Goal: Transaction & Acquisition: Purchase product/service

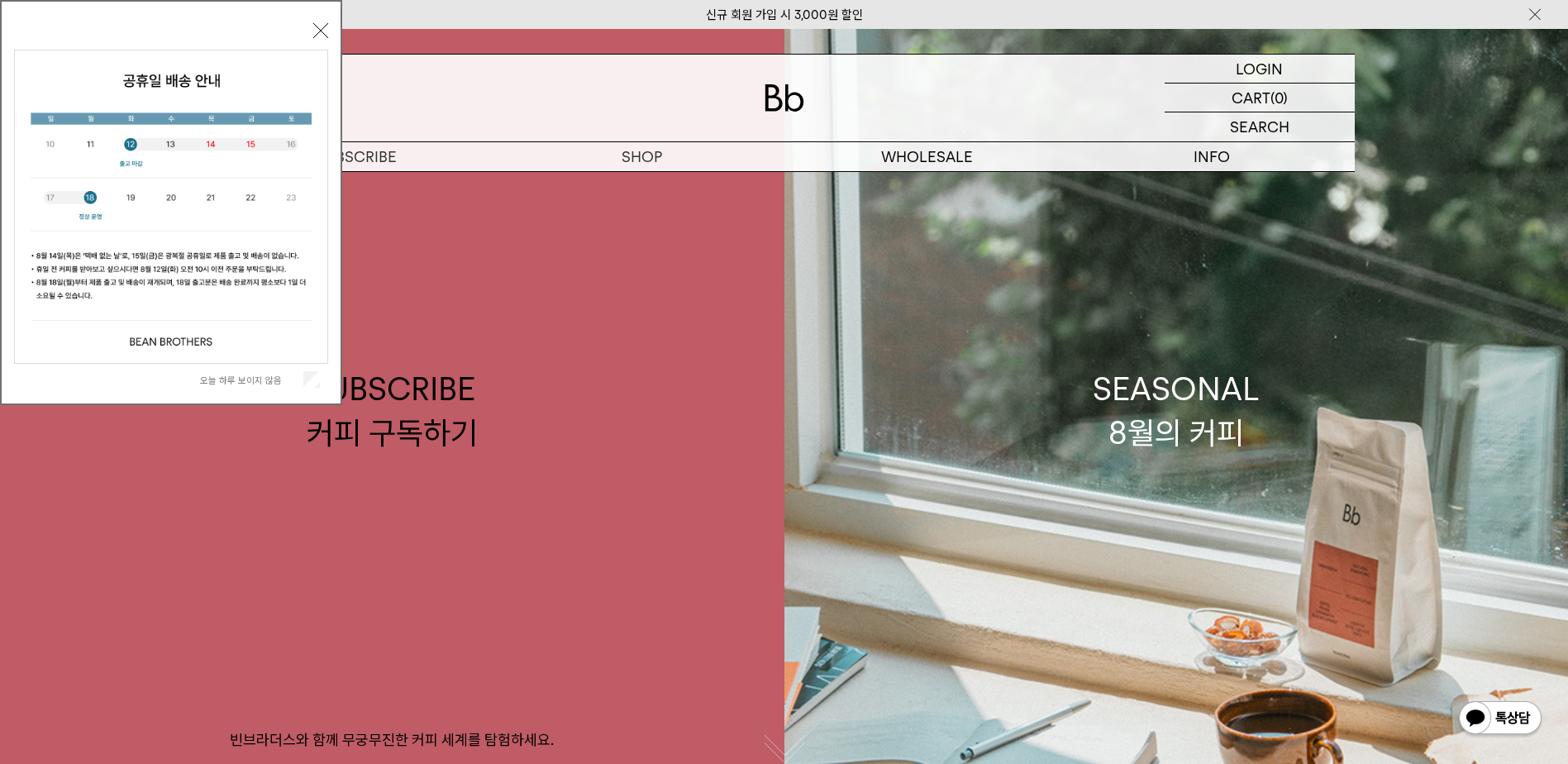
click at [322, 29] on button "닫기" at bounding box center [321, 31] width 15 height 15
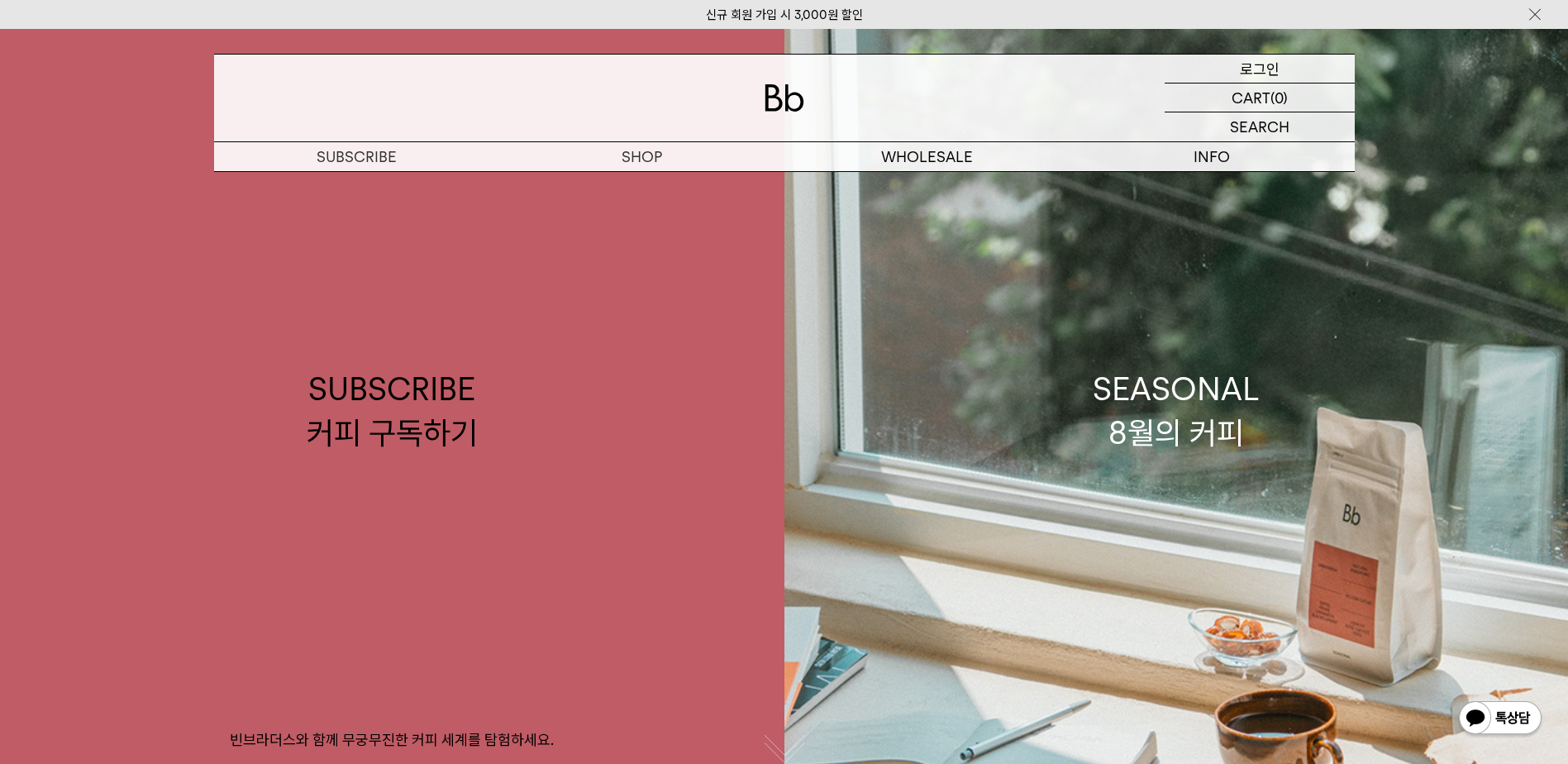
click at [1272, 69] on p "로그인" at bounding box center [1260, 69] width 40 height 28
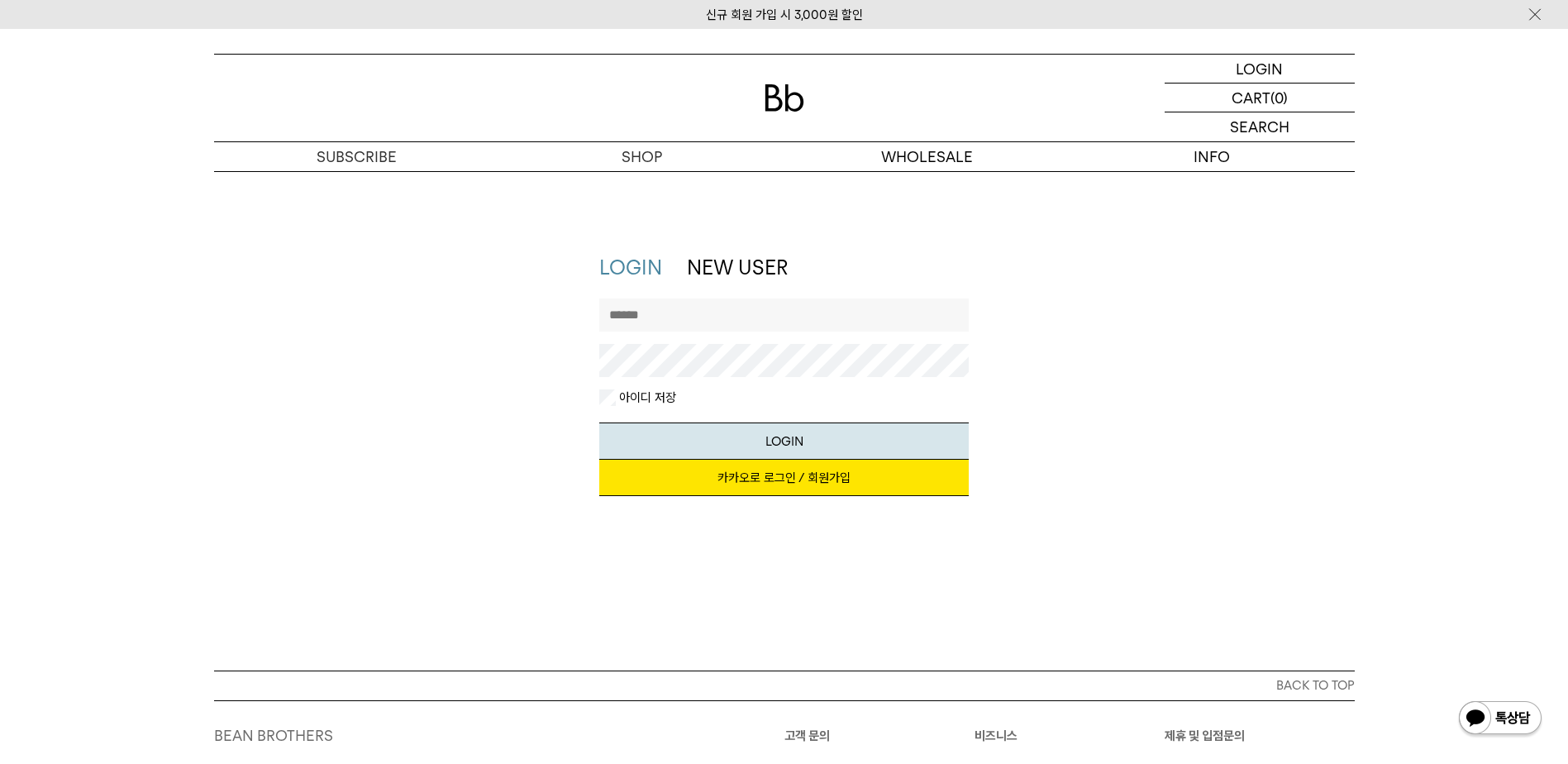
click at [792, 313] on input "text" at bounding box center [784, 315] width 370 height 33
type input "*******"
click at [783, 477] on link "카카오로 로그인 / 회원가입" at bounding box center [784, 478] width 370 height 37
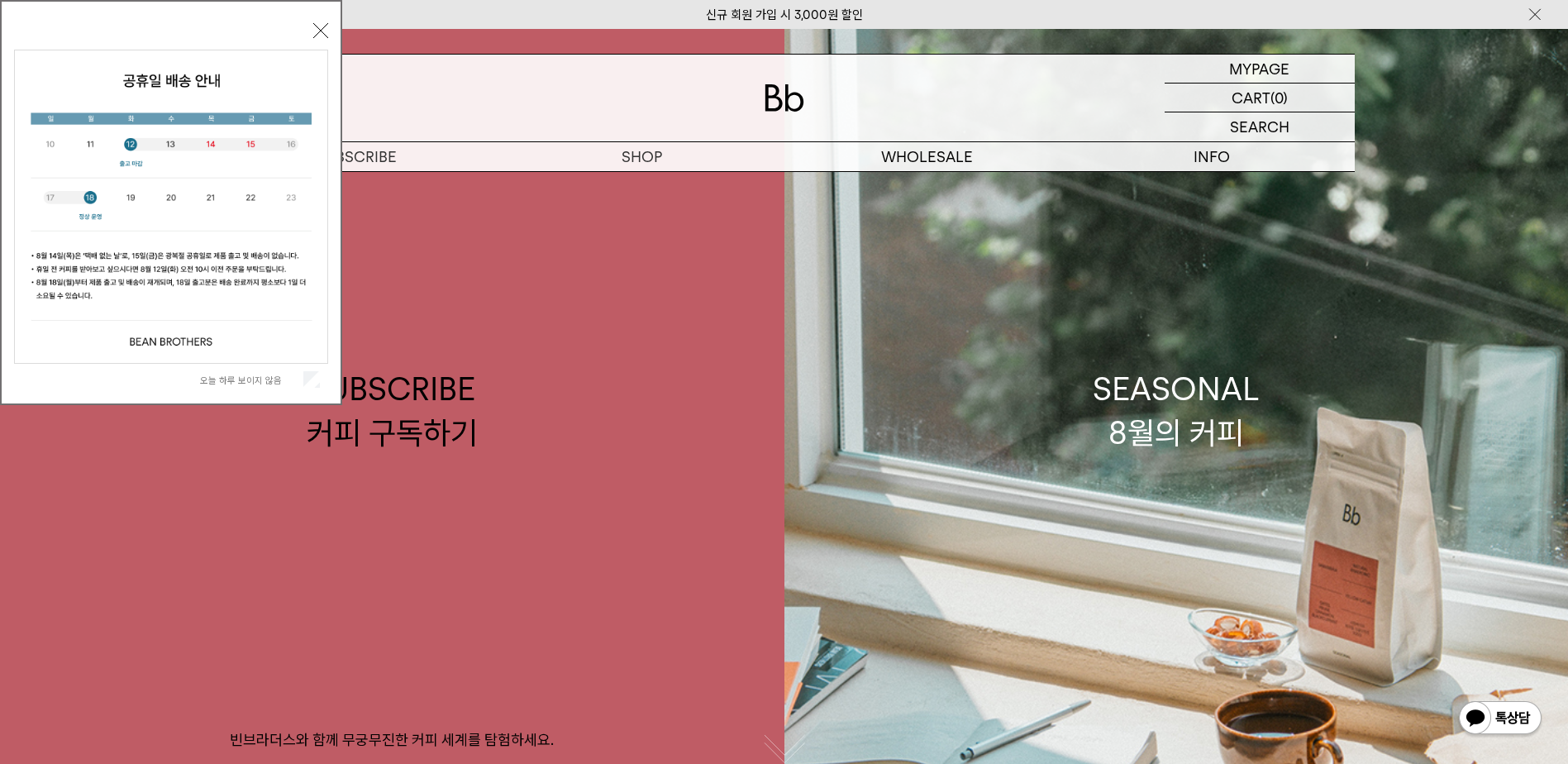
click at [319, 42] on div "오늘 하루 보이지 않음 닫기" at bounding box center [171, 207] width 314 height 377
click at [319, 36] on button "닫기" at bounding box center [321, 31] width 15 height 15
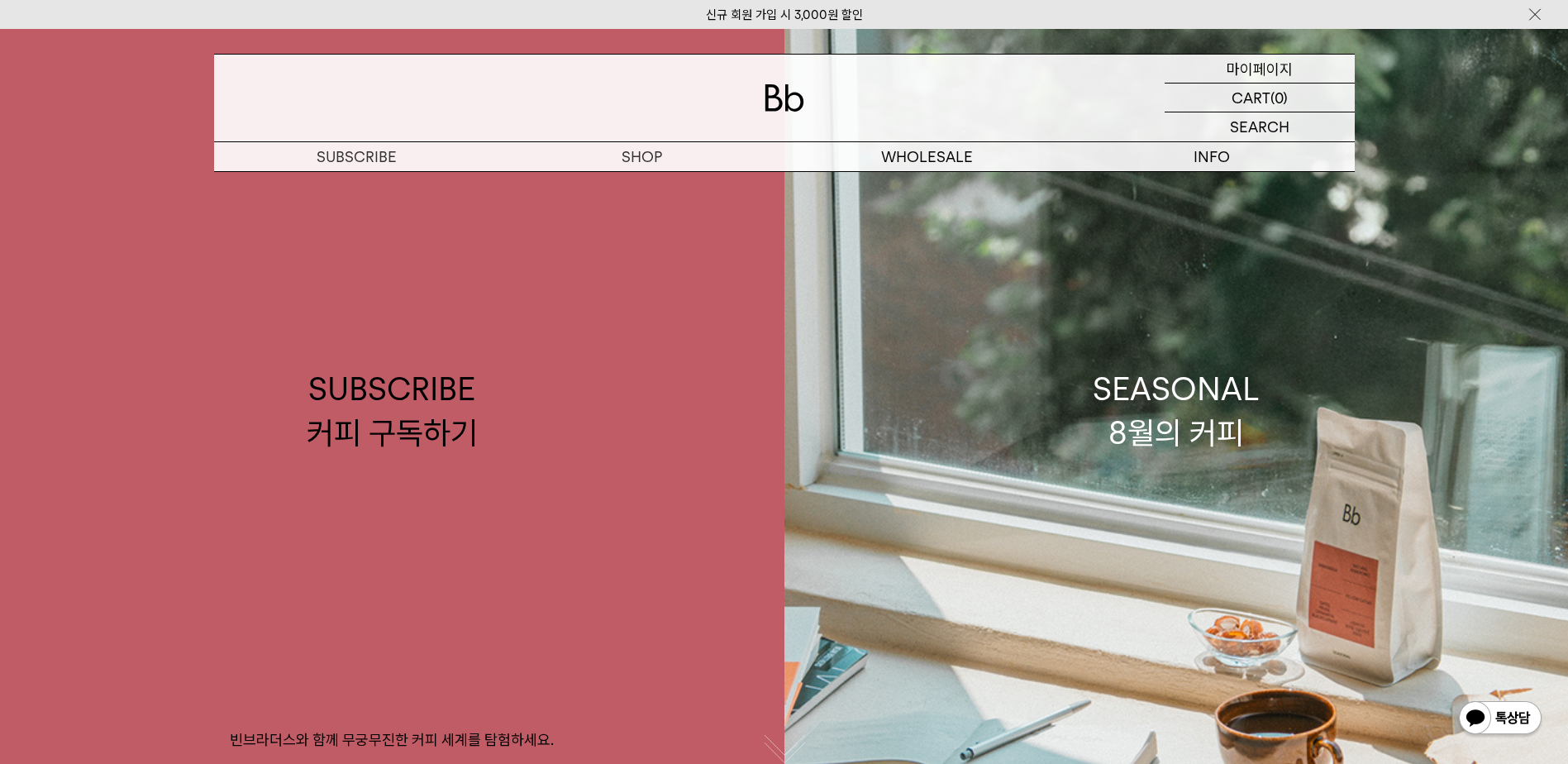
click at [1278, 72] on p "마이페이지" at bounding box center [1259, 69] width 66 height 28
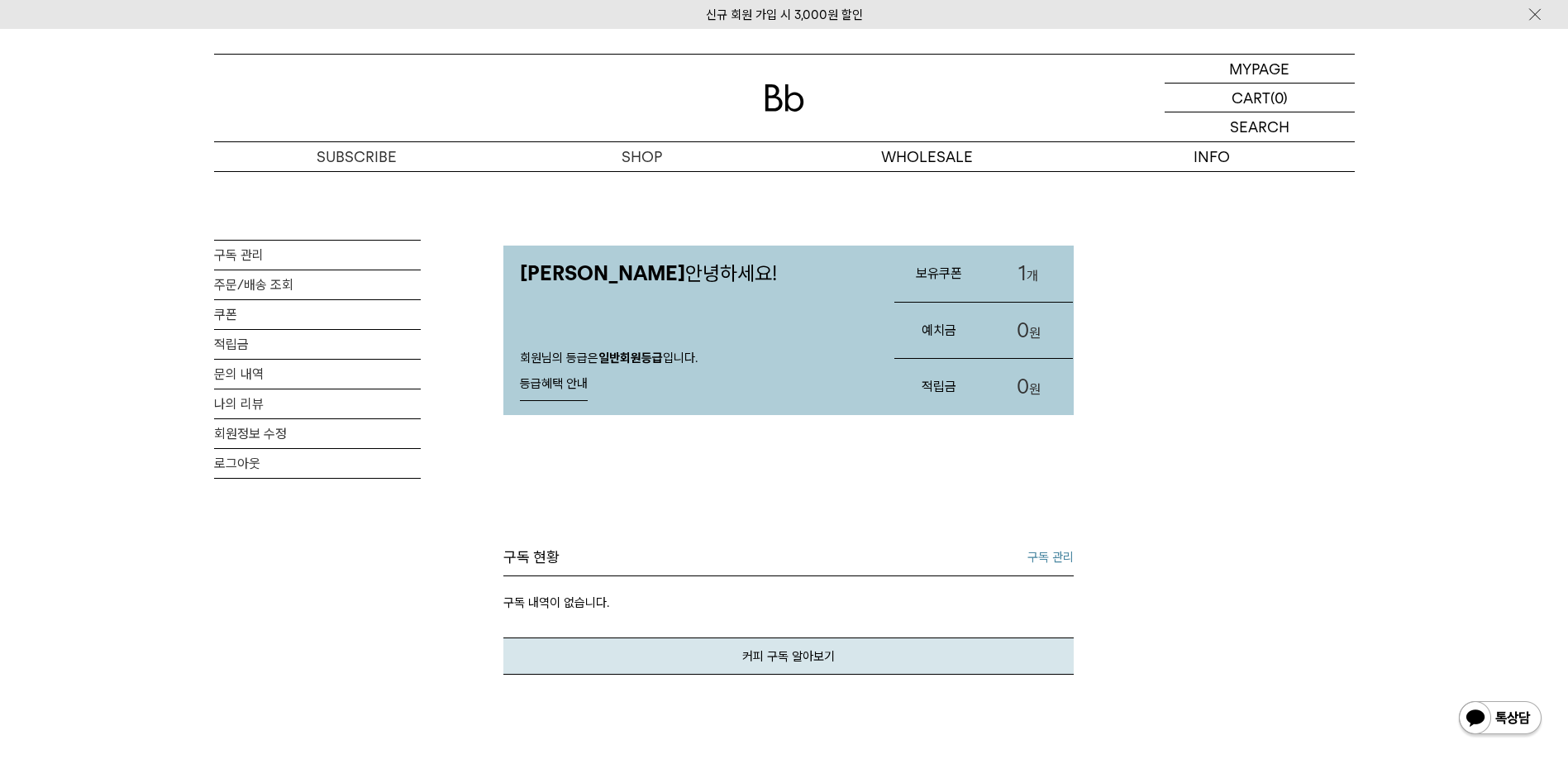
click at [1034, 267] on link "1 개" at bounding box center [1028, 273] width 89 height 56
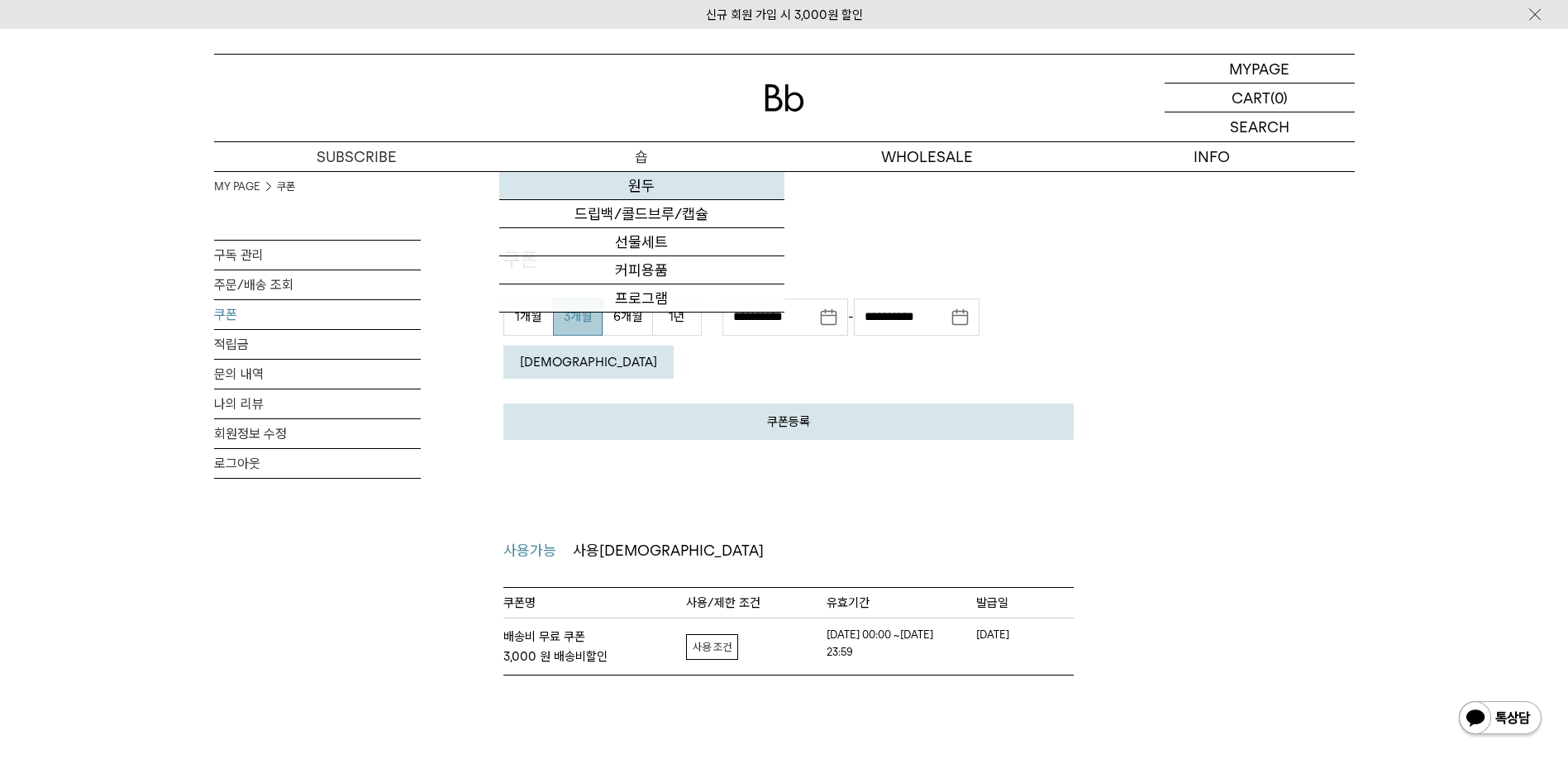
click at [623, 187] on link "원두" at bounding box center [642, 186] width 285 height 28
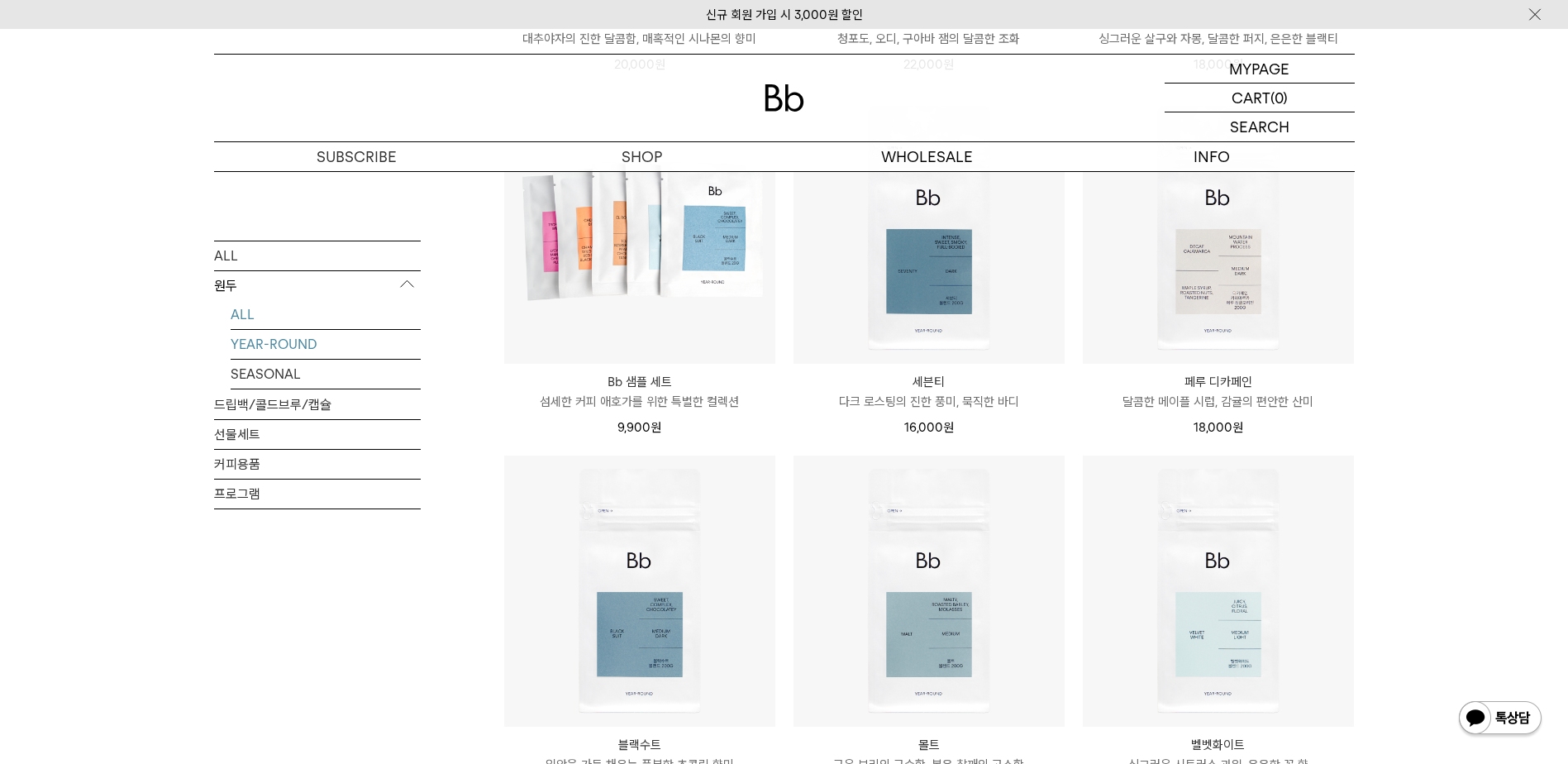
scroll to position [1158, 0]
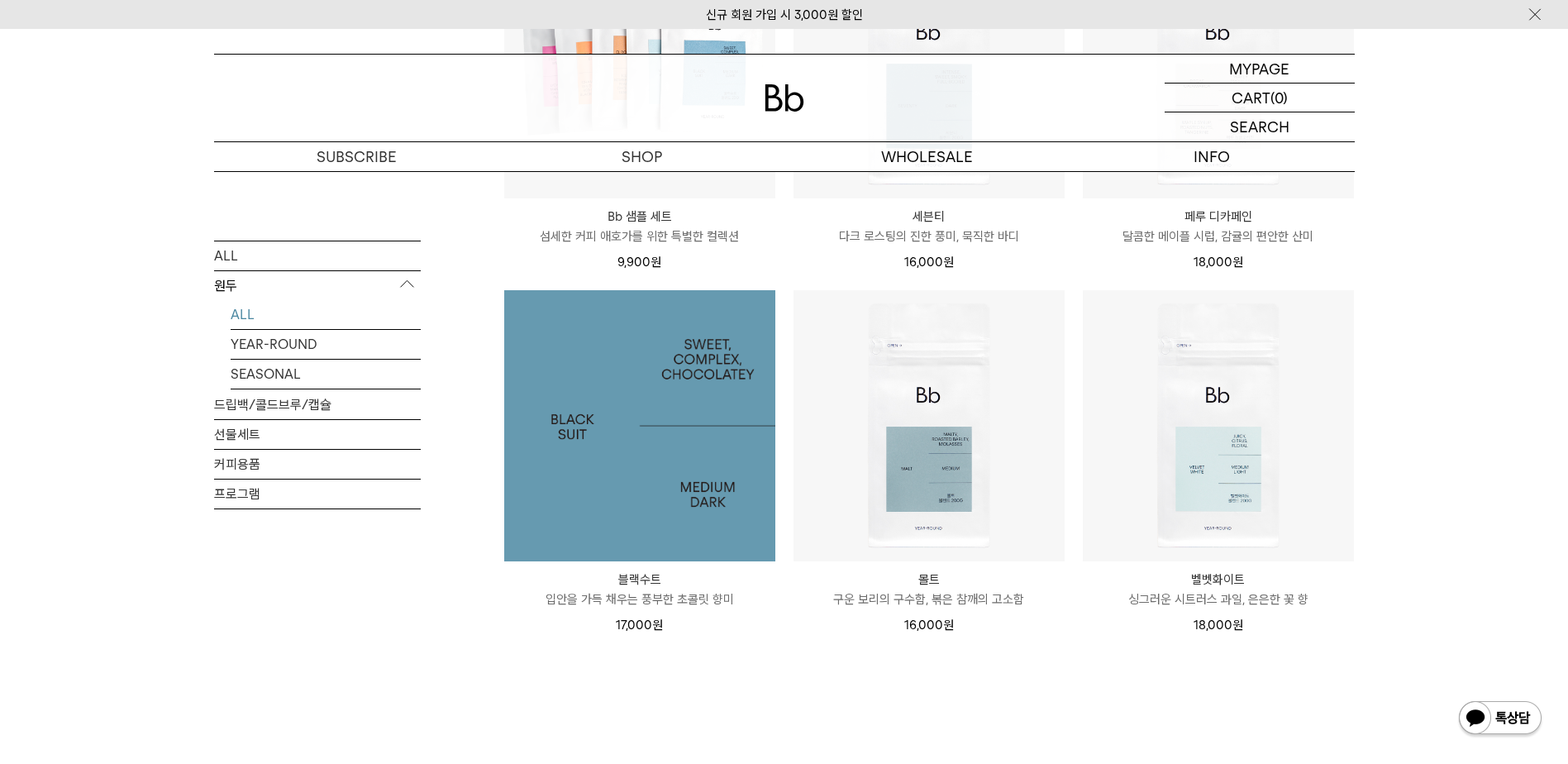
click at [597, 406] on img at bounding box center [640, 426] width 271 height 272
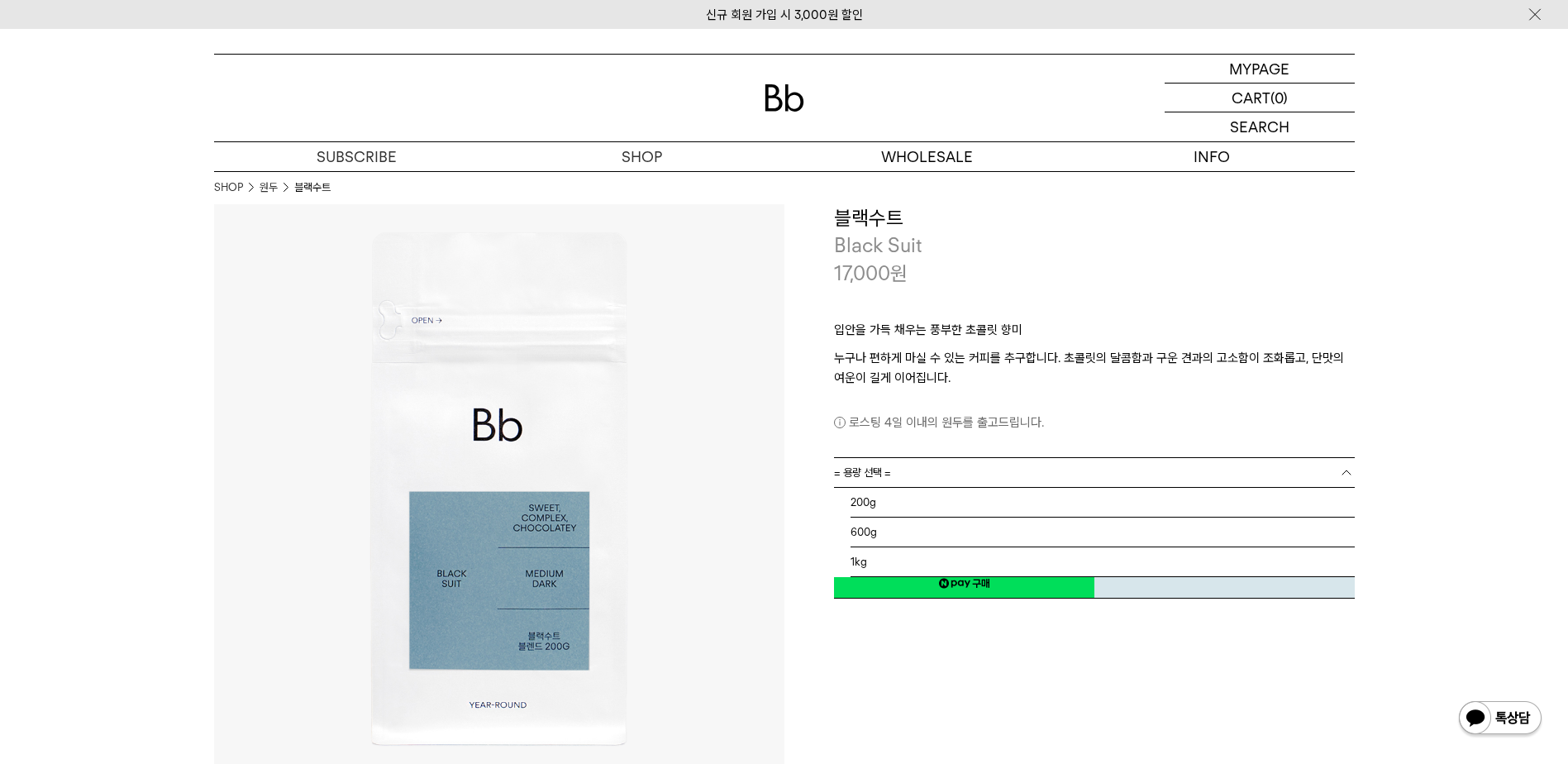
click at [941, 475] on link "= 용량 선택 =" at bounding box center [1093, 472] width 520 height 29
click at [920, 561] on li "1kg" at bounding box center [1102, 562] width 504 height 30
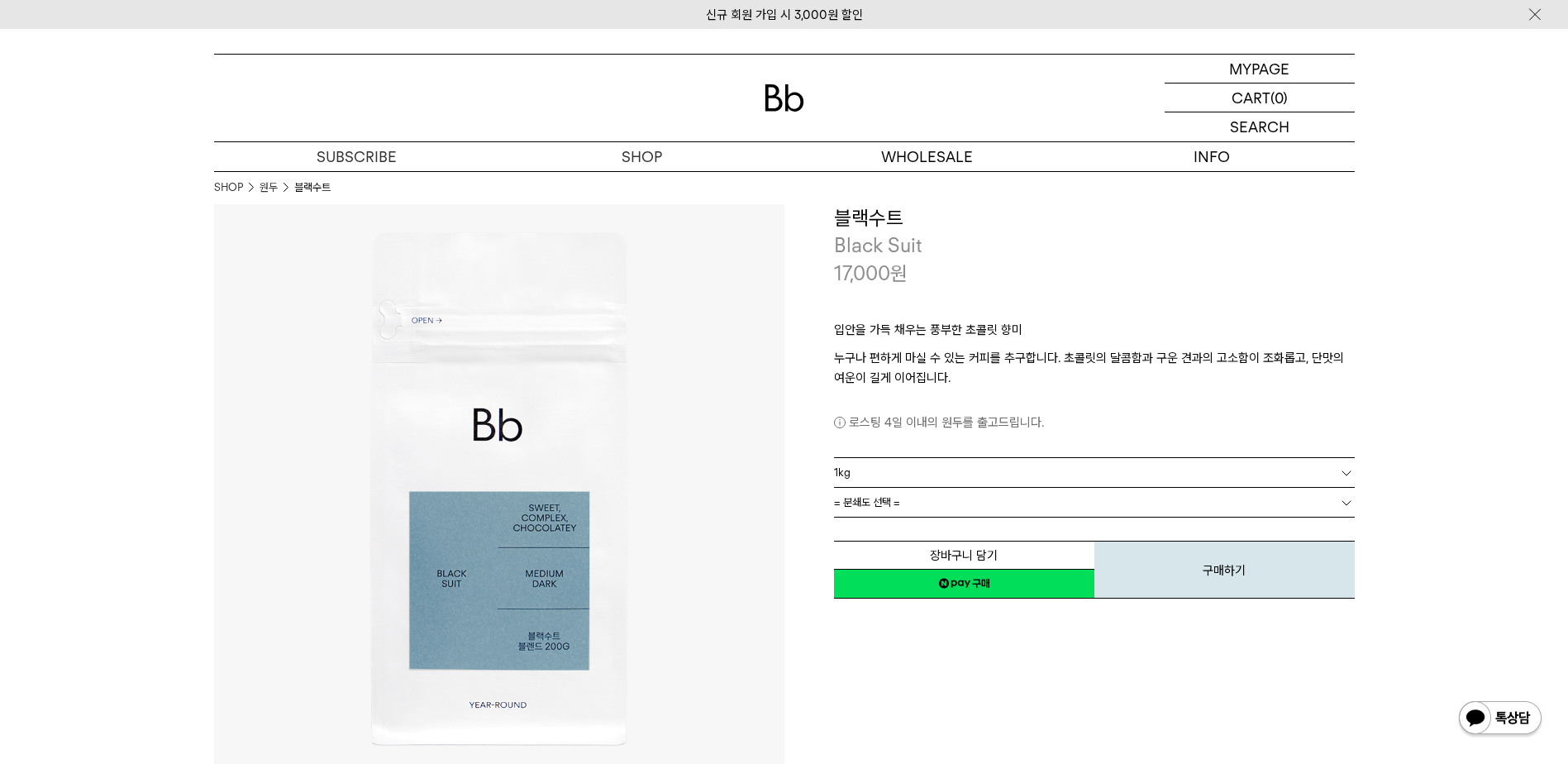
click at [935, 507] on link "= 분쇄도 선택 =" at bounding box center [1093, 502] width 520 height 29
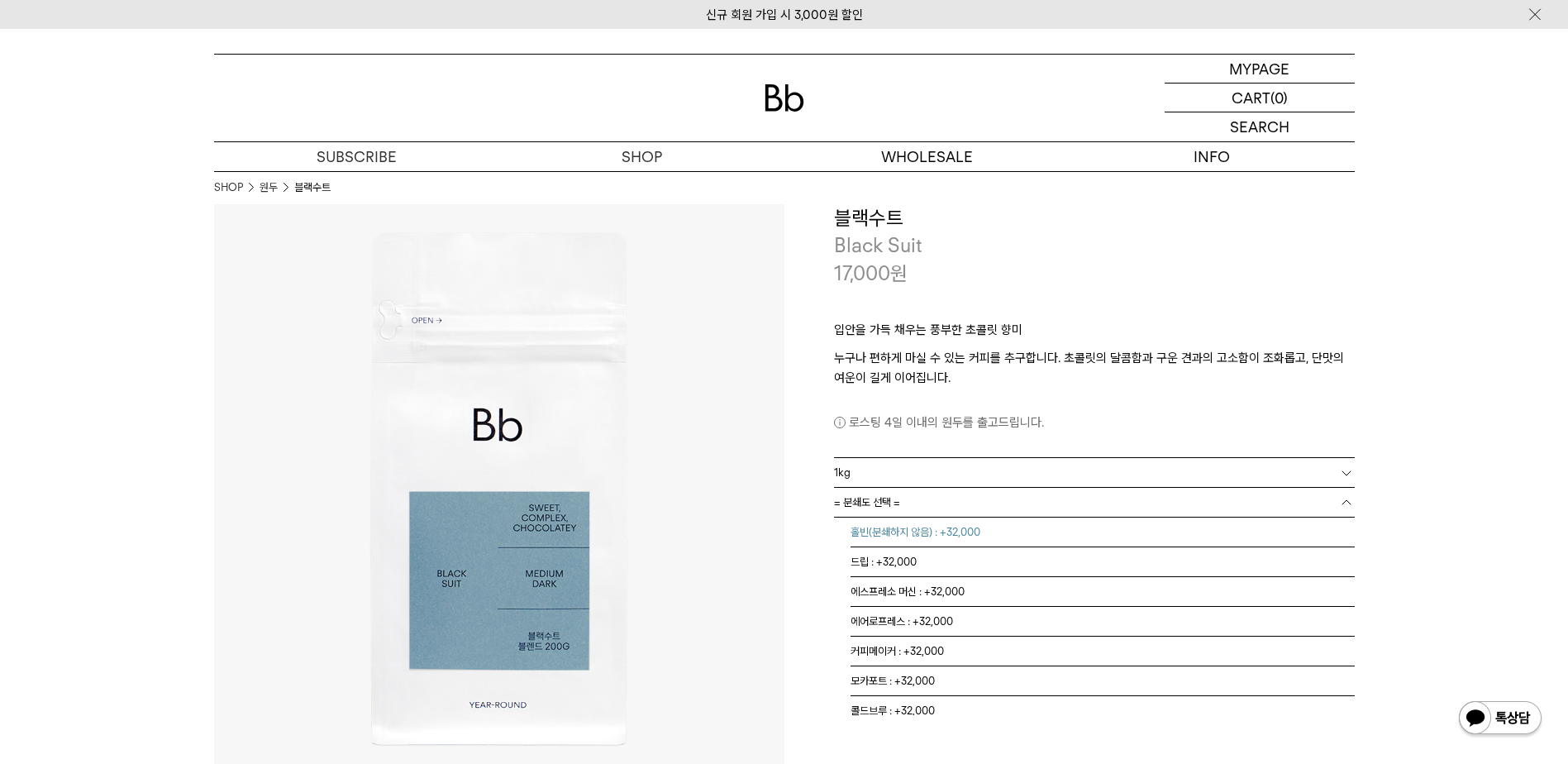
click at [933, 530] on li "홀빈(분쇄하지 않음) : +32,000" at bounding box center [1102, 532] width 504 height 30
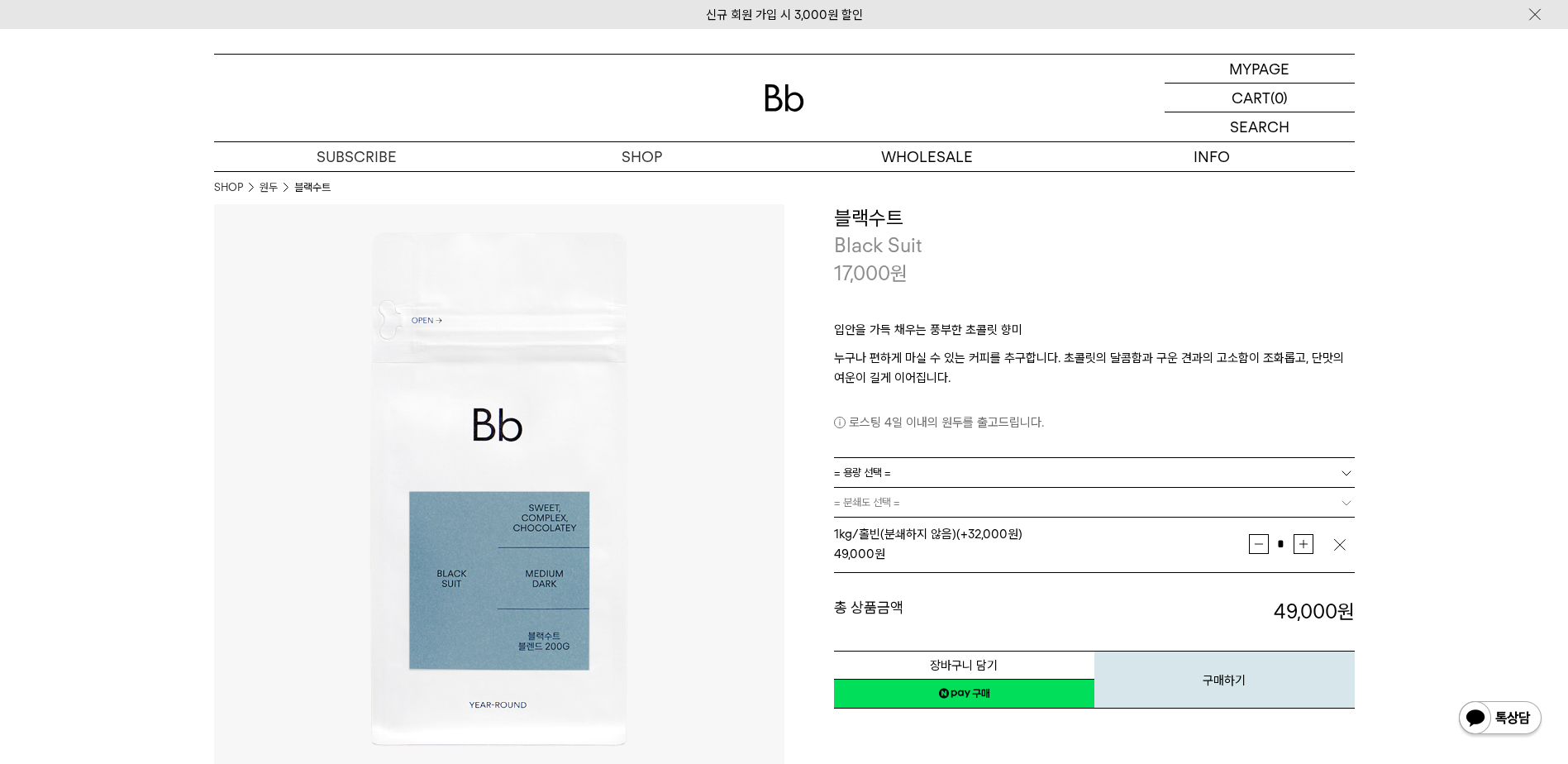
click at [958, 692] on link "네이버페이 구매하기" at bounding box center [963, 694] width 261 height 30
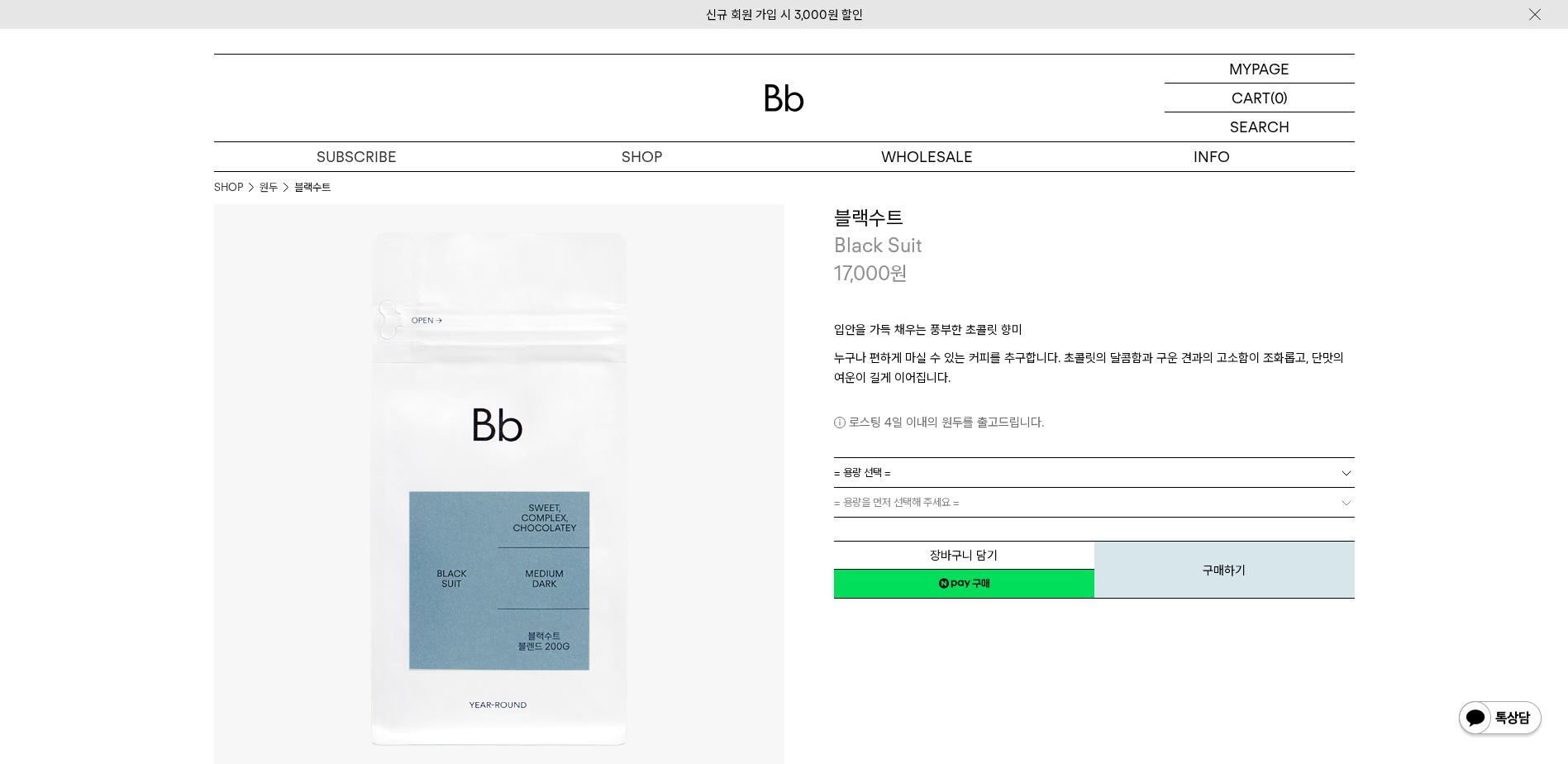
click at [989, 466] on link "= 용량 선택 =" at bounding box center [1093, 472] width 520 height 29
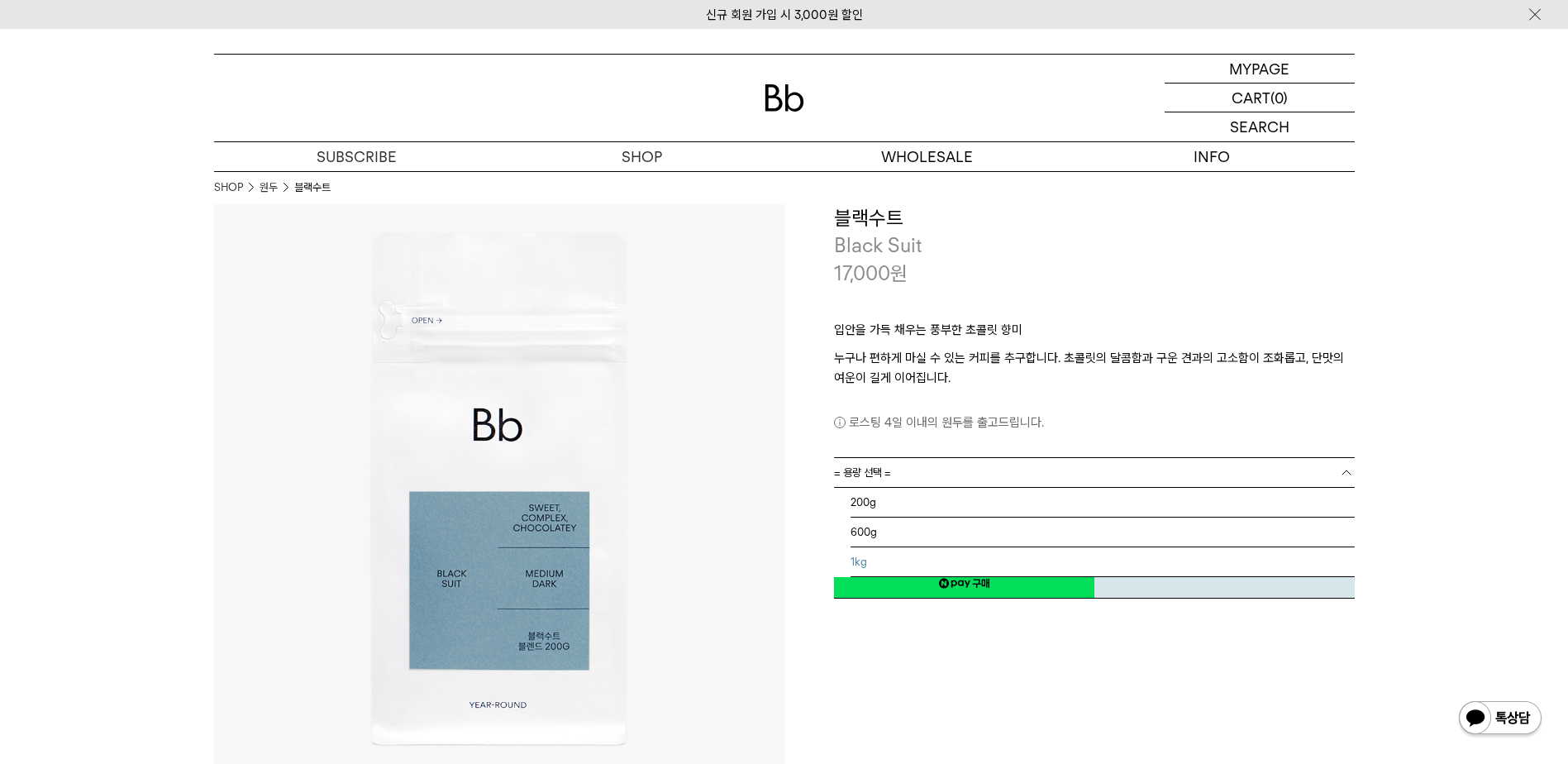
click at [920, 556] on li "1kg" at bounding box center [1102, 562] width 504 height 30
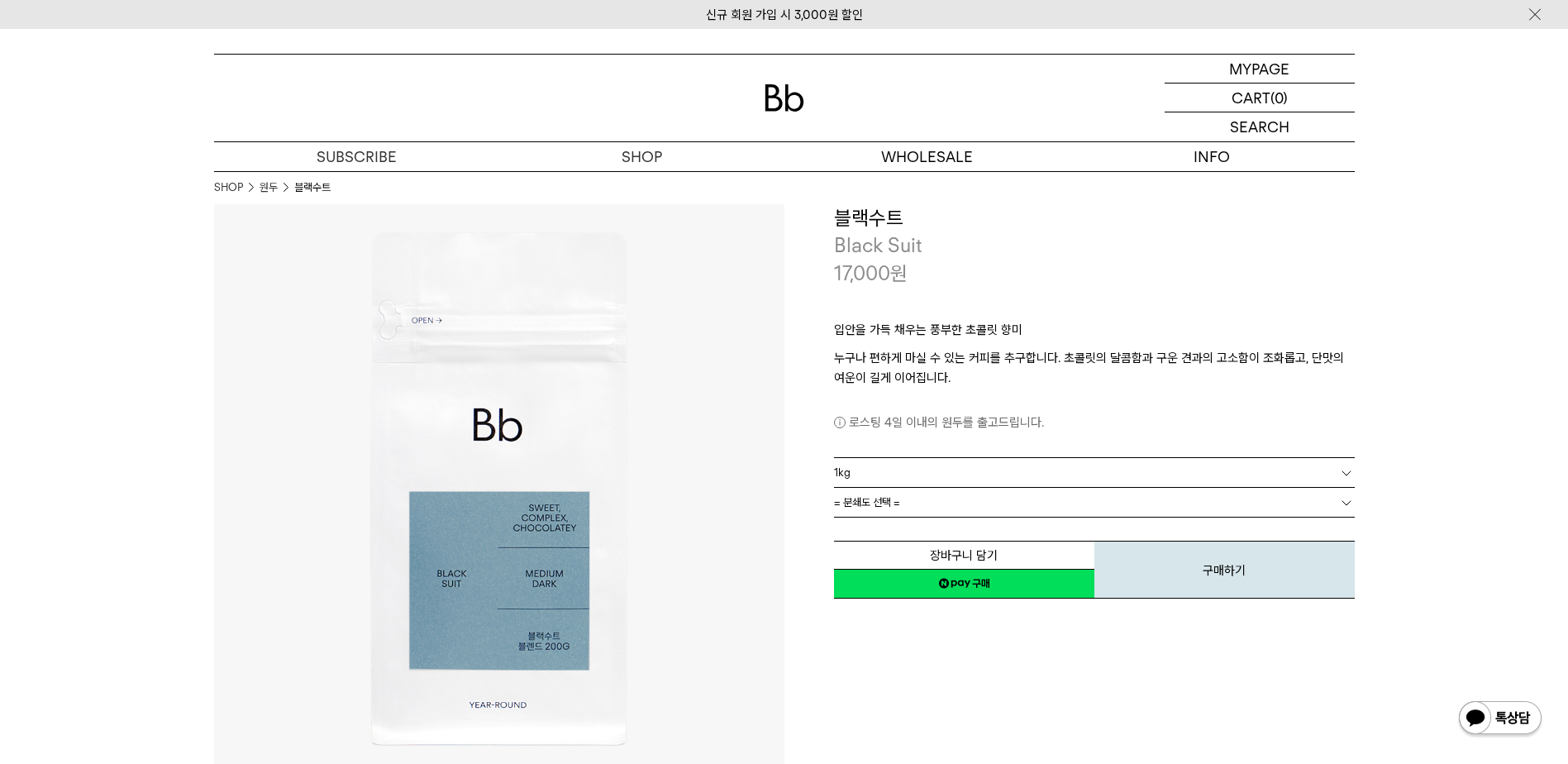
click at [918, 507] on link "= 분쇄도 선택 =" at bounding box center [1093, 502] width 520 height 29
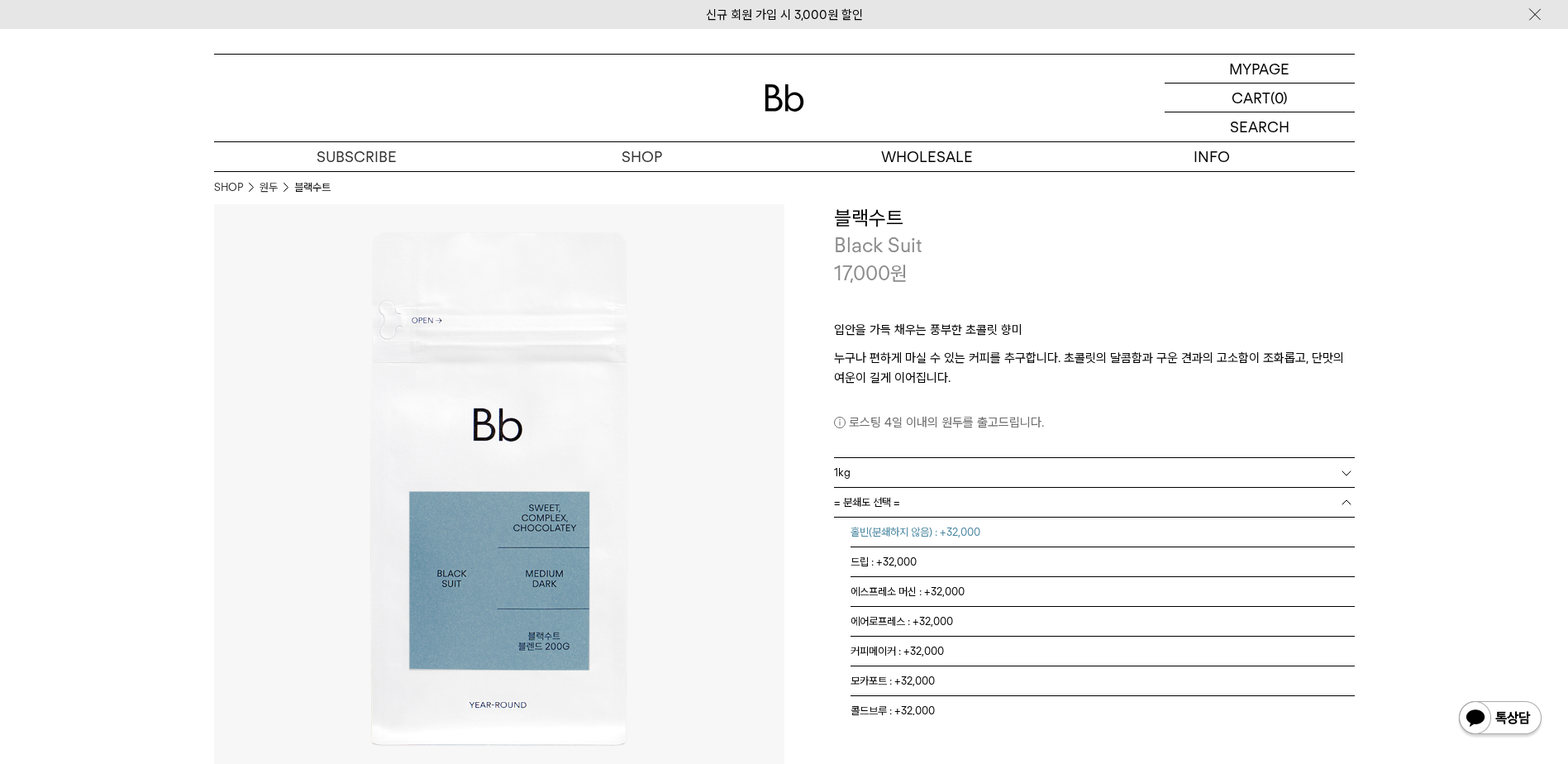
click at [912, 538] on li "홀빈(분쇄하지 않음) : +32,000" at bounding box center [1102, 532] width 504 height 30
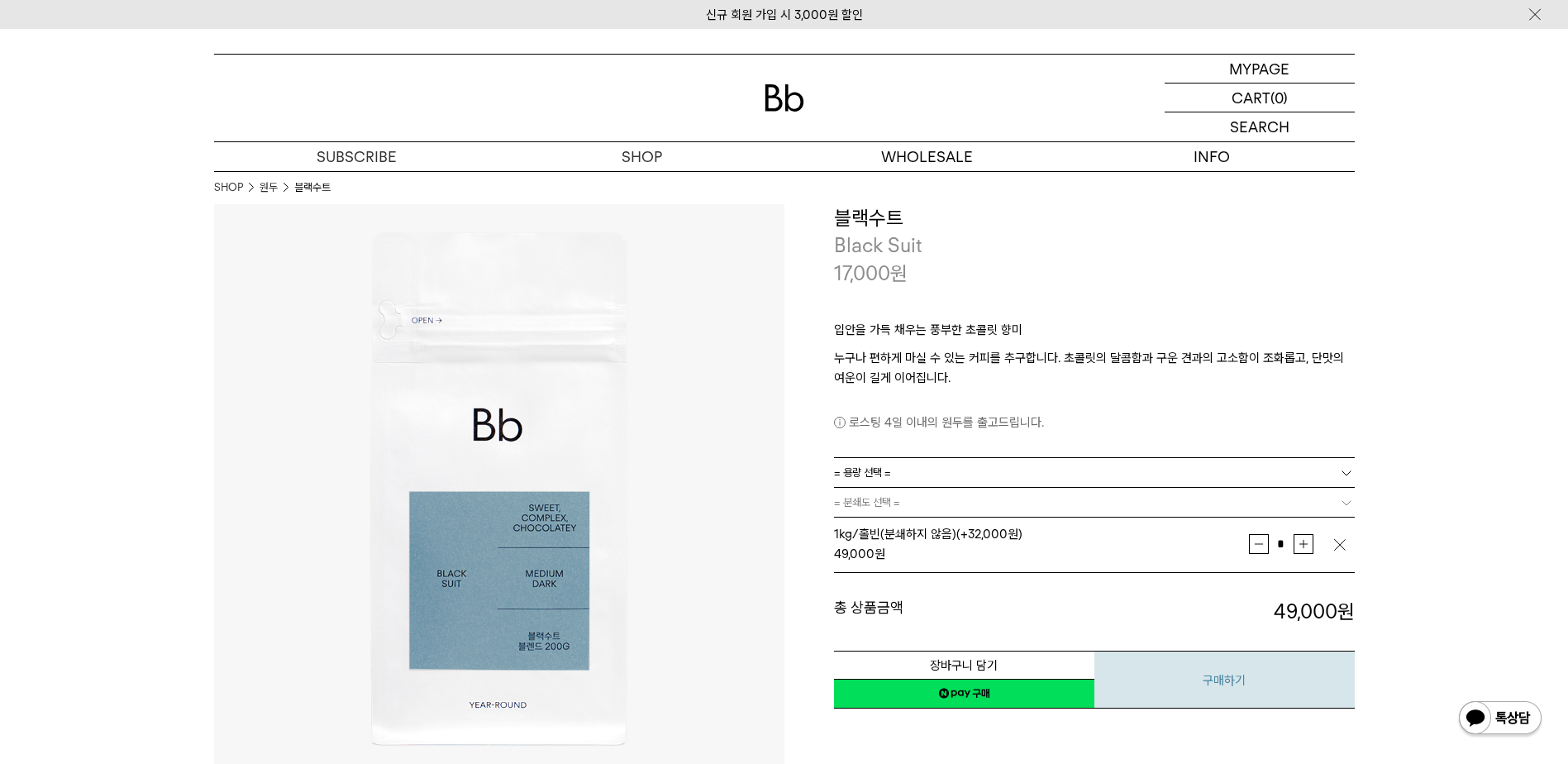
click at [1201, 669] on button "구매하기" at bounding box center [1224, 679] width 261 height 57
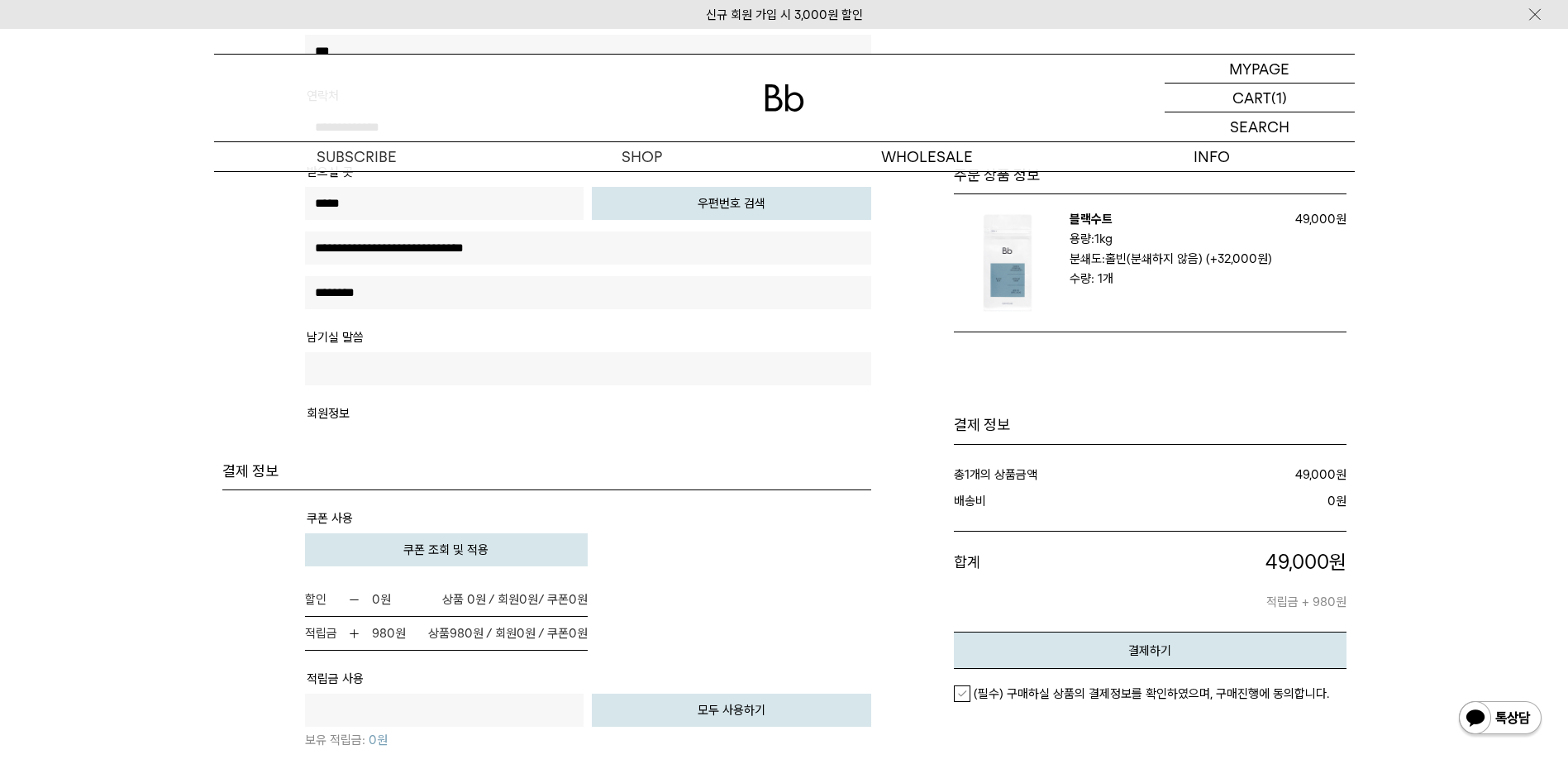
scroll to position [662, 0]
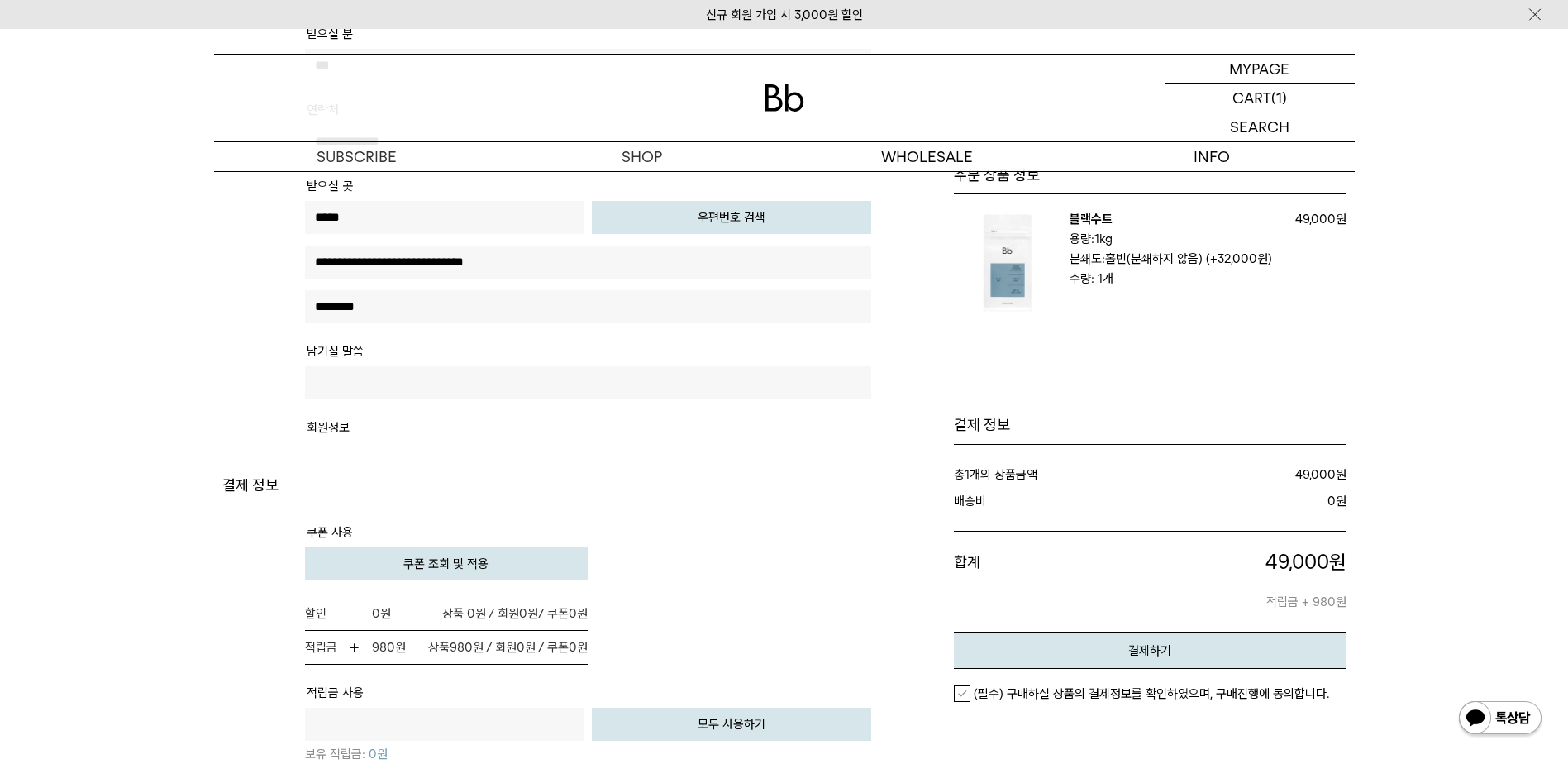
click at [543, 554] on button "쿠폰 조회 및 적용" at bounding box center [446, 564] width 283 height 33
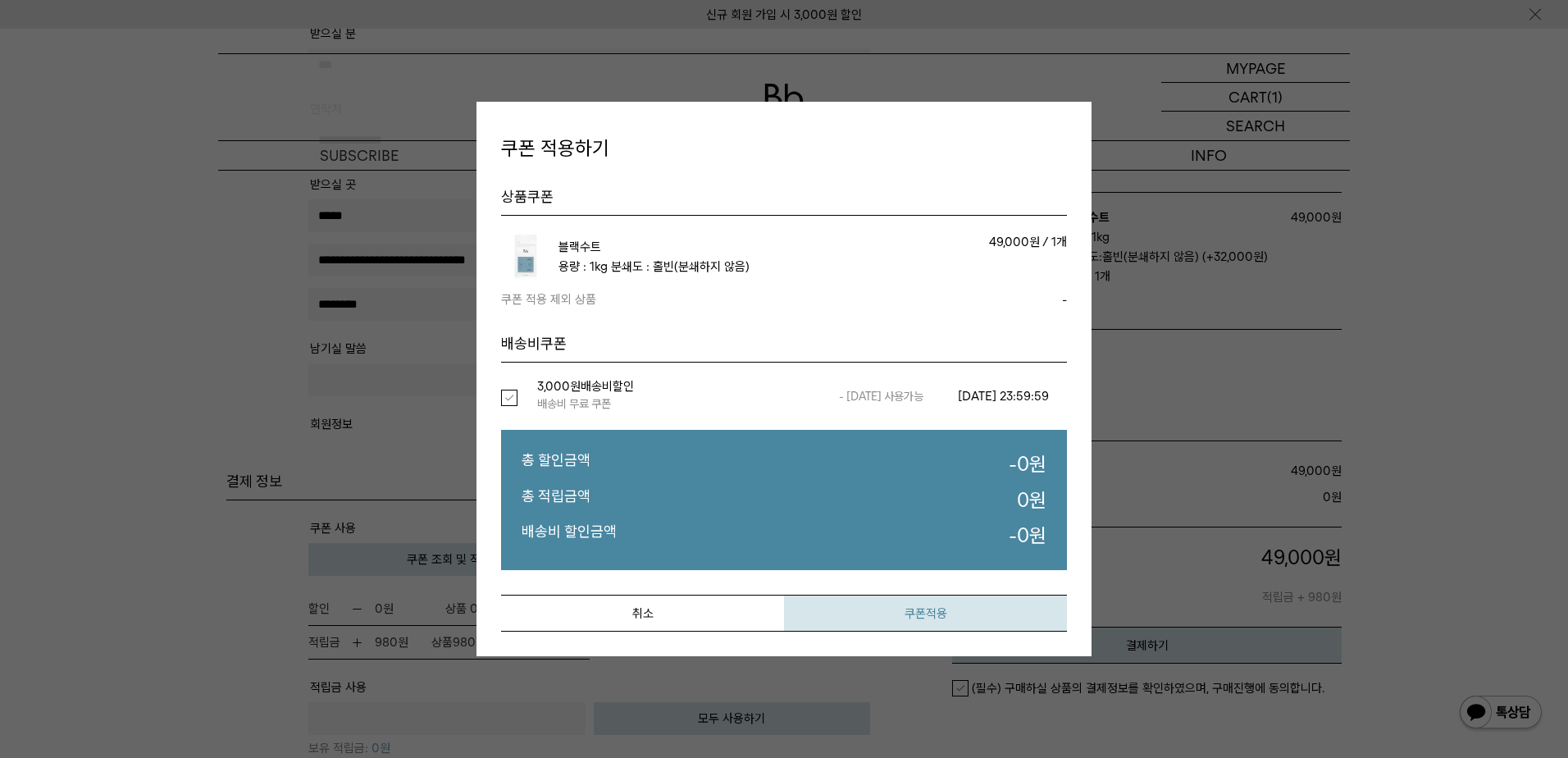
click at [895, 614] on button "쿠폰적용" at bounding box center [925, 613] width 283 height 37
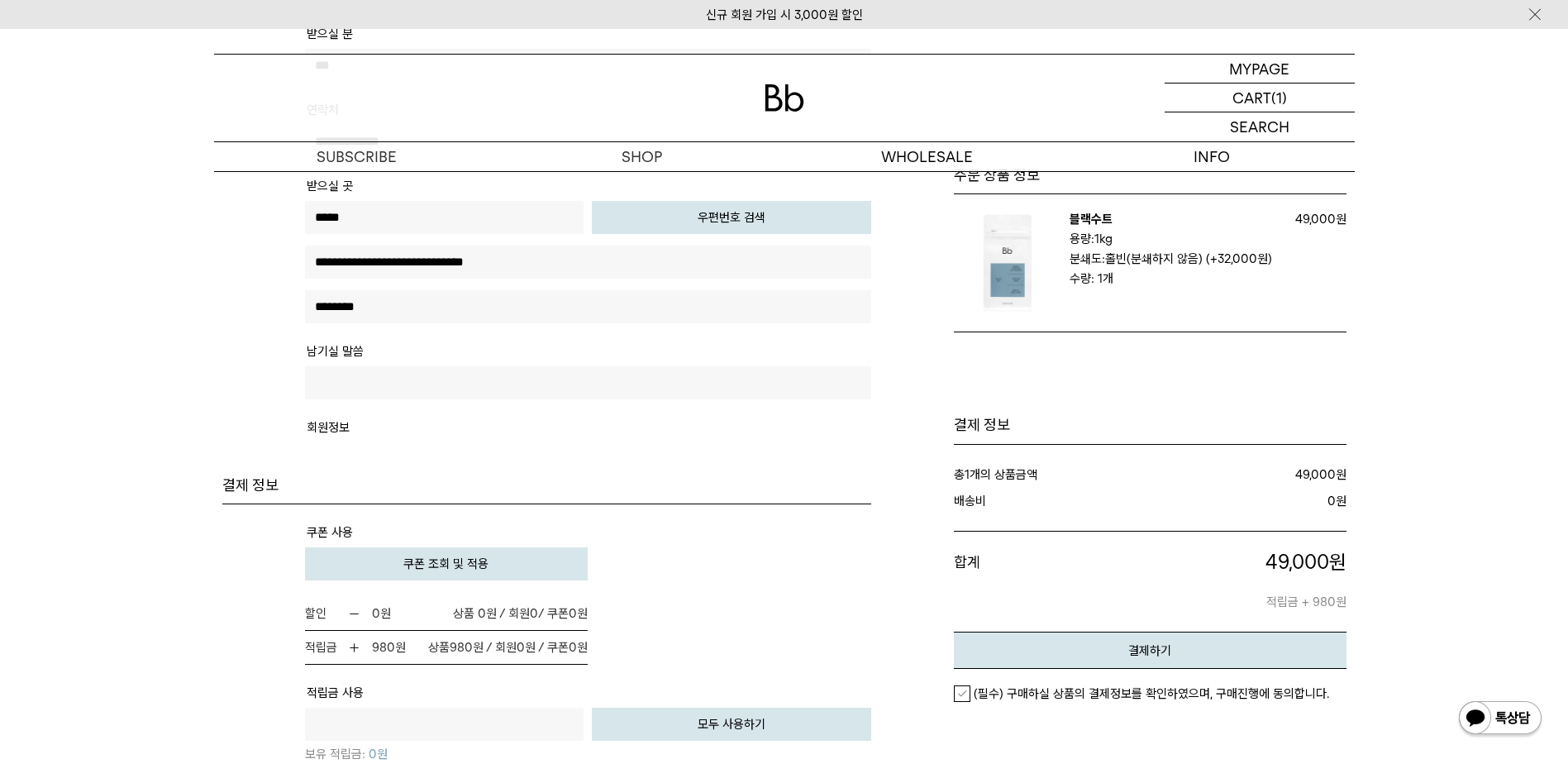
scroll to position [827, 0]
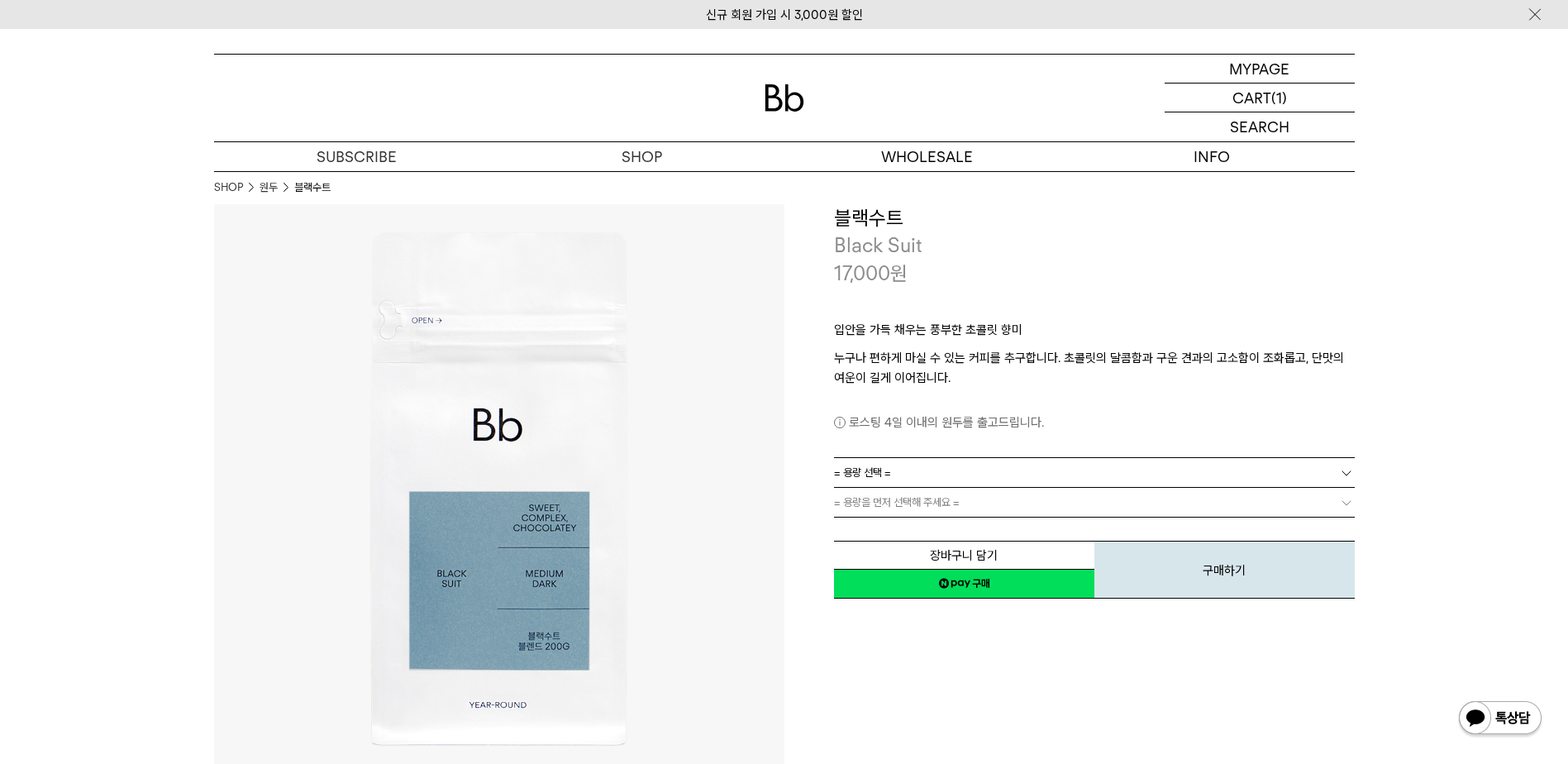
click at [1029, 473] on link "= 용량 선택 =" at bounding box center [1093, 472] width 520 height 29
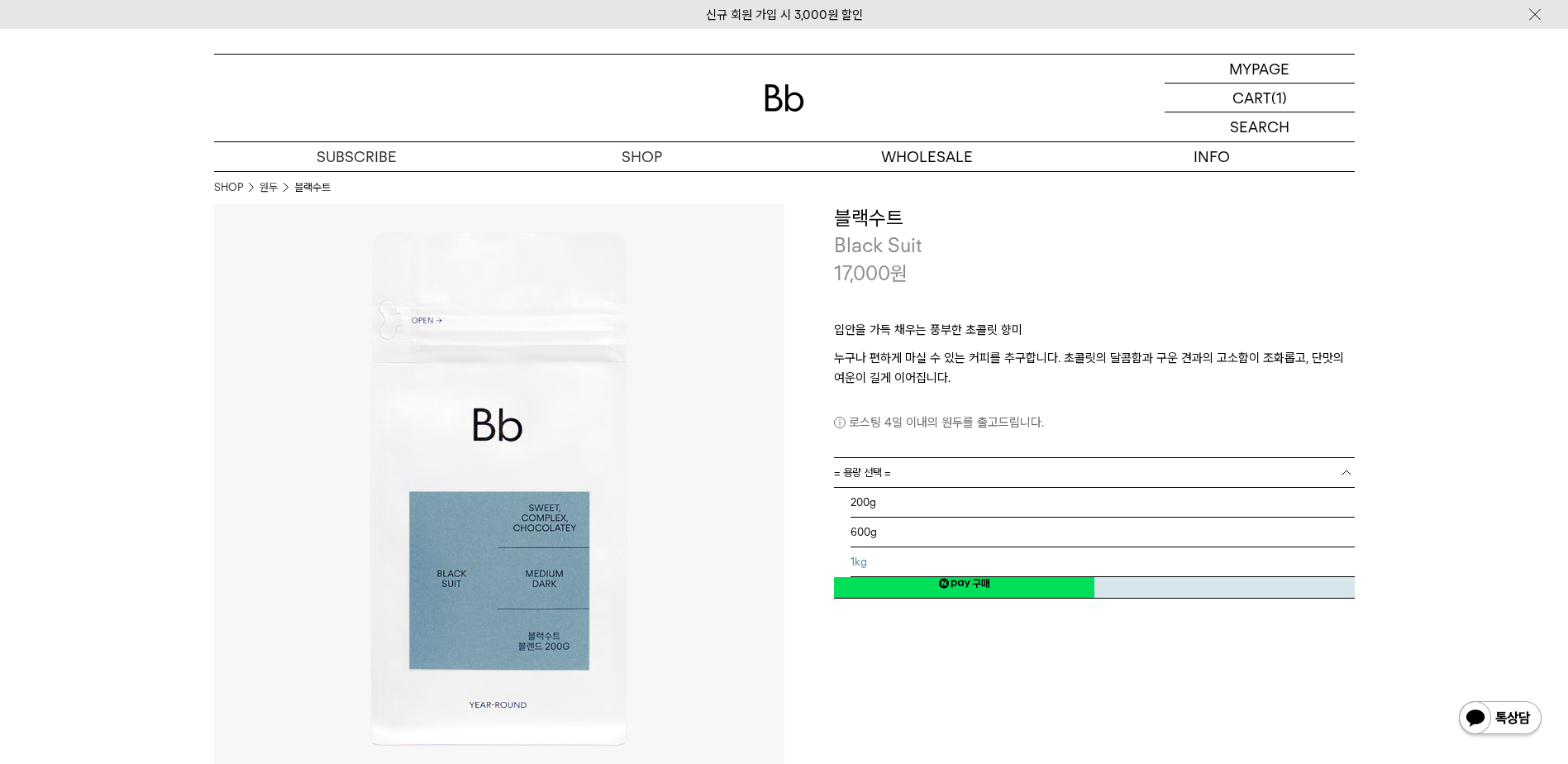
click at [989, 566] on li "1kg" at bounding box center [1102, 562] width 504 height 30
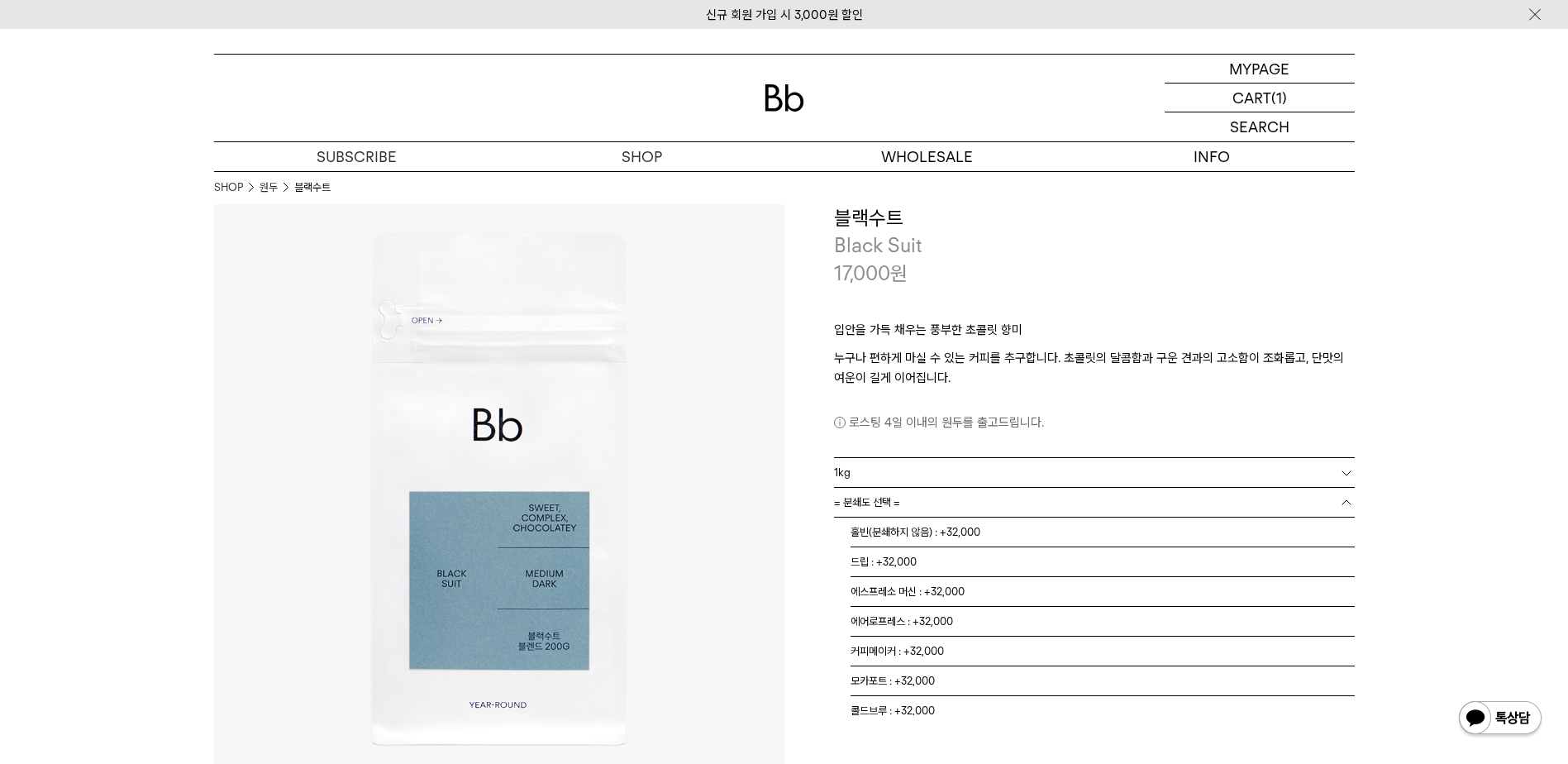
click at [987, 501] on link "= 분쇄도 선택 =" at bounding box center [1093, 502] width 520 height 29
click at [976, 532] on li "홀빈(분쇄하지 않음) : +32,000" at bounding box center [1102, 532] width 504 height 30
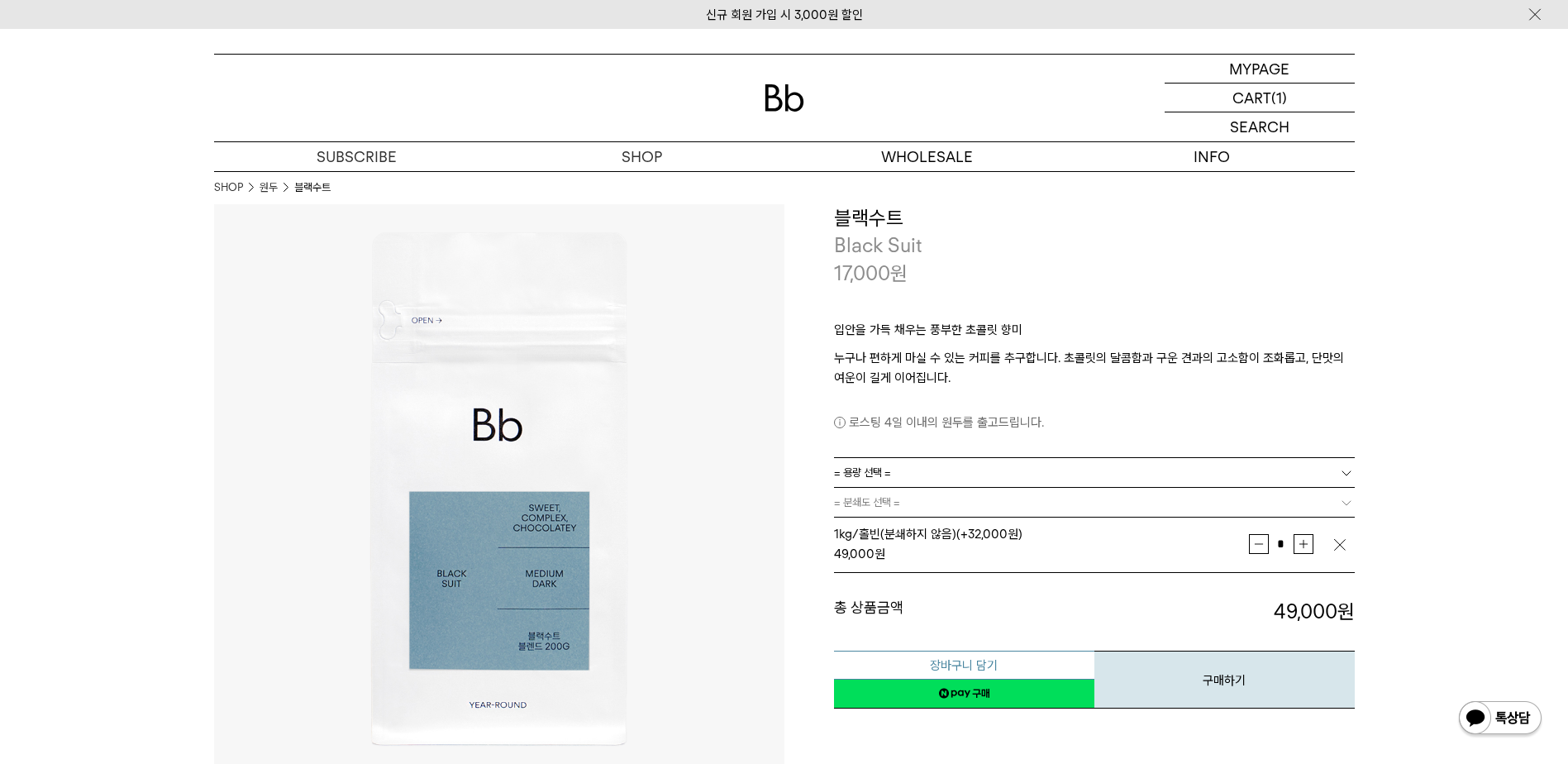
click at [958, 667] on button "장바구니 담기" at bounding box center [963, 665] width 261 height 29
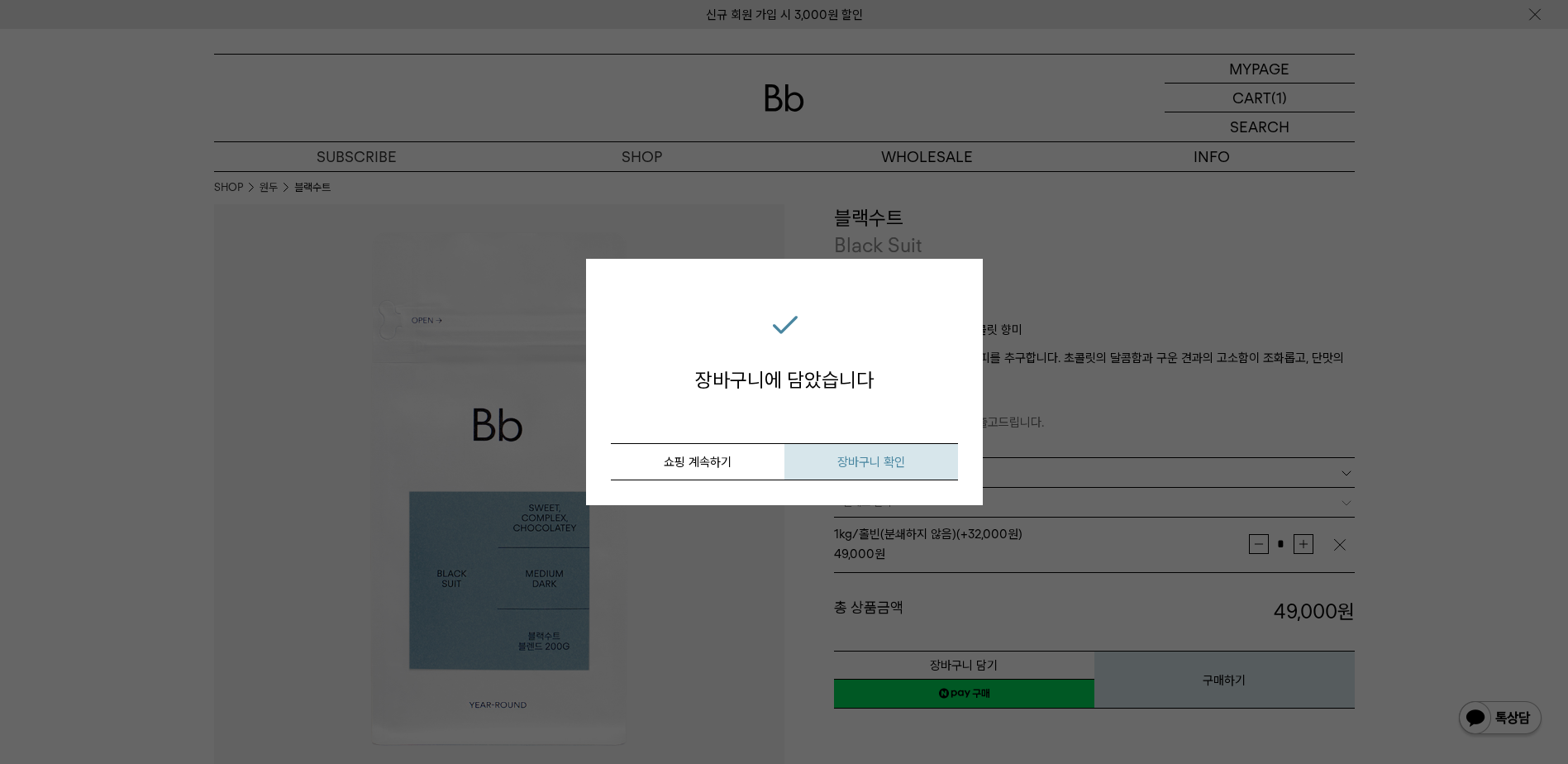
click at [894, 456] on span "장바구니 확인" at bounding box center [870, 462] width 67 height 15
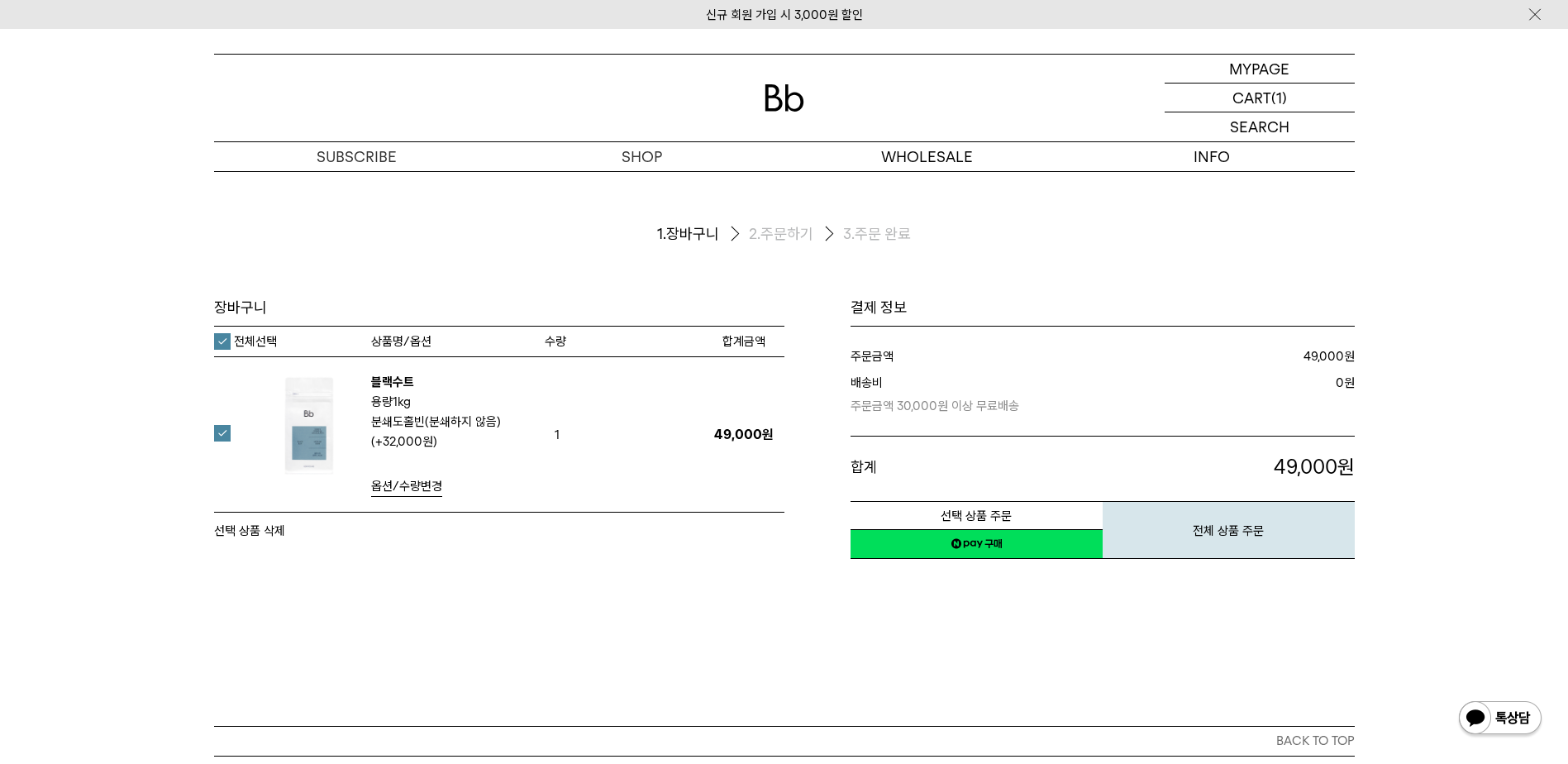
scroll to position [166, 0]
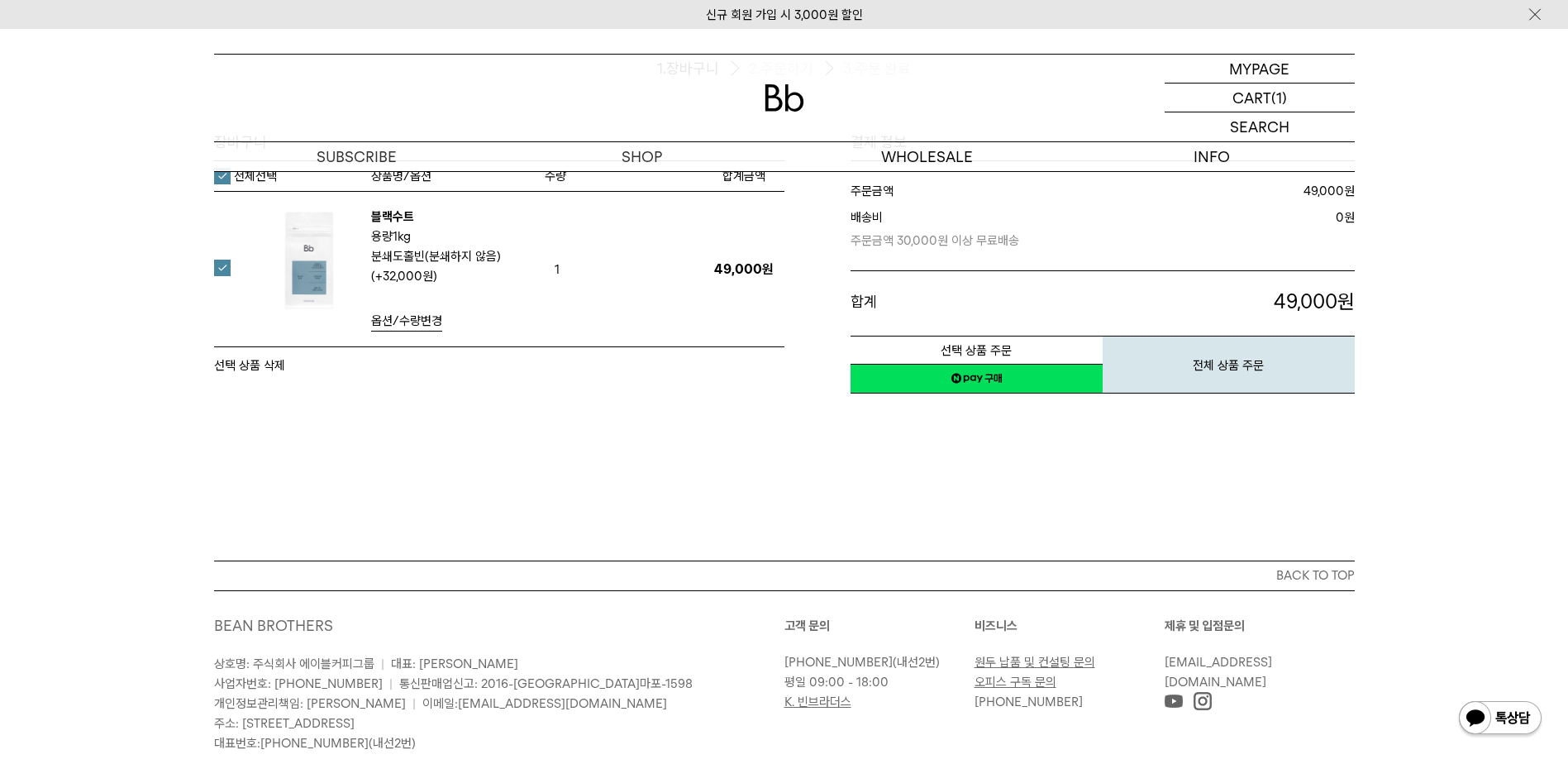
click at [1014, 376] on link "네이버페이 구매하기" at bounding box center [976, 379] width 252 height 30
